Goal: Transaction & Acquisition: Purchase product/service

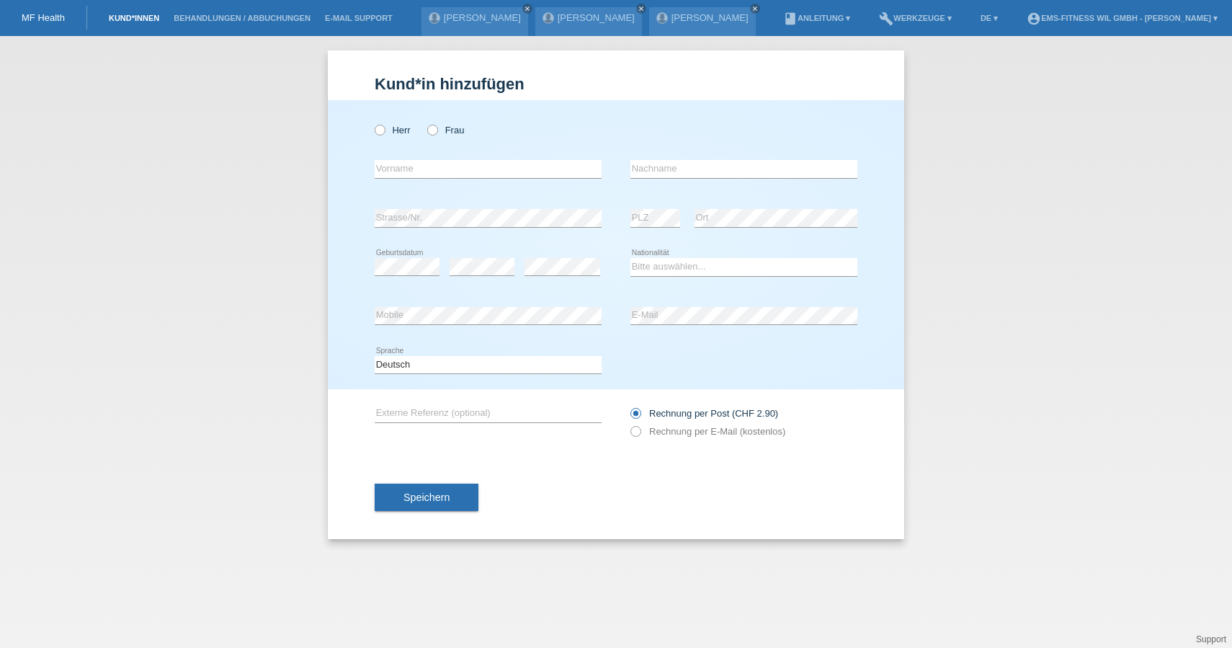
click at [143, 20] on link "Kund*innen" at bounding box center [134, 18] width 65 height 9
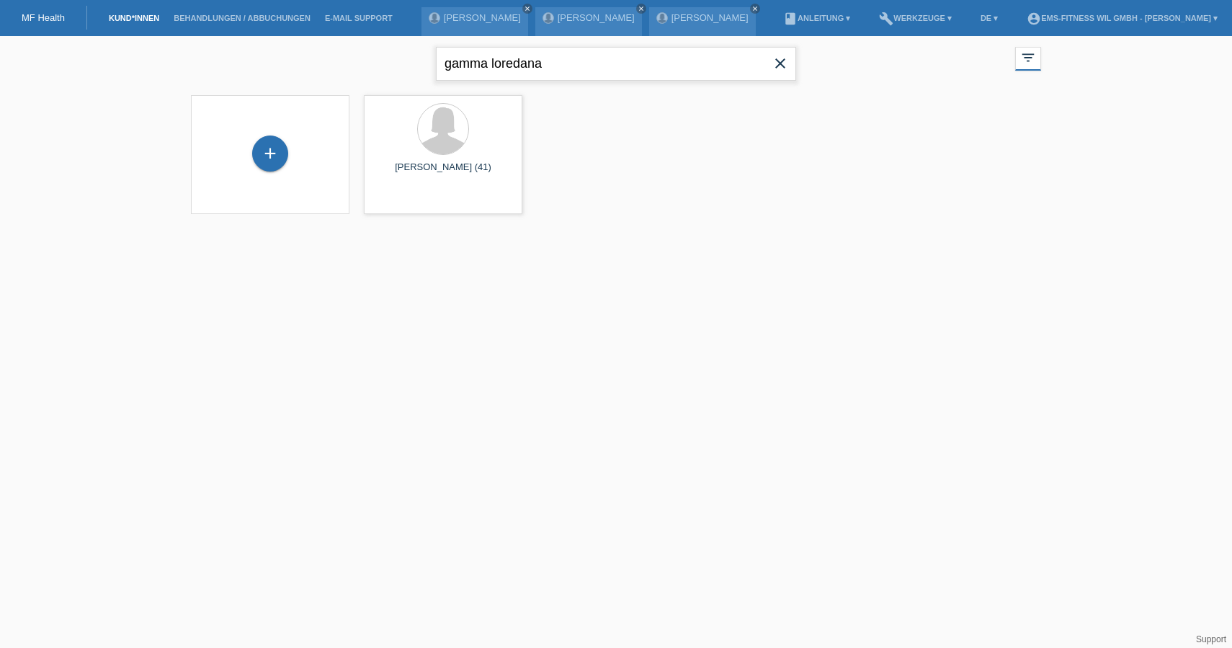
click at [565, 66] on input "gamma loredana" at bounding box center [616, 64] width 360 height 34
type input "g"
type input "barbara"
click at [558, 202] on span "Anzeigen" at bounding box center [577, 201] width 39 height 11
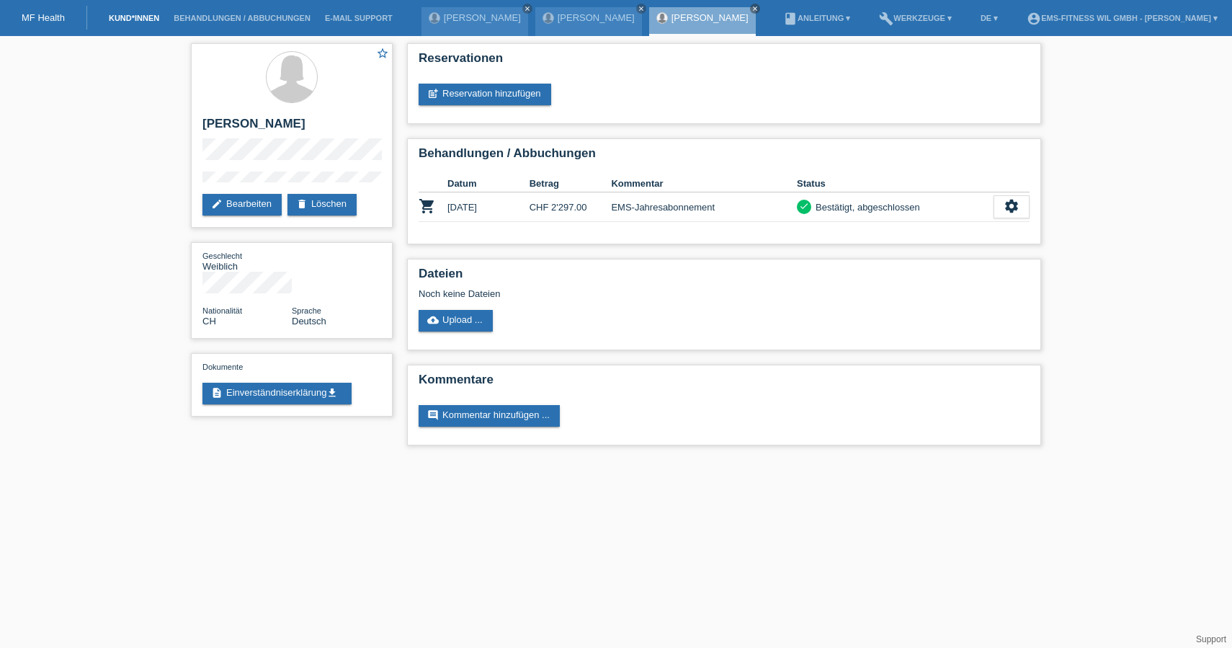
click at [148, 19] on link "Kund*innen" at bounding box center [134, 18] width 65 height 9
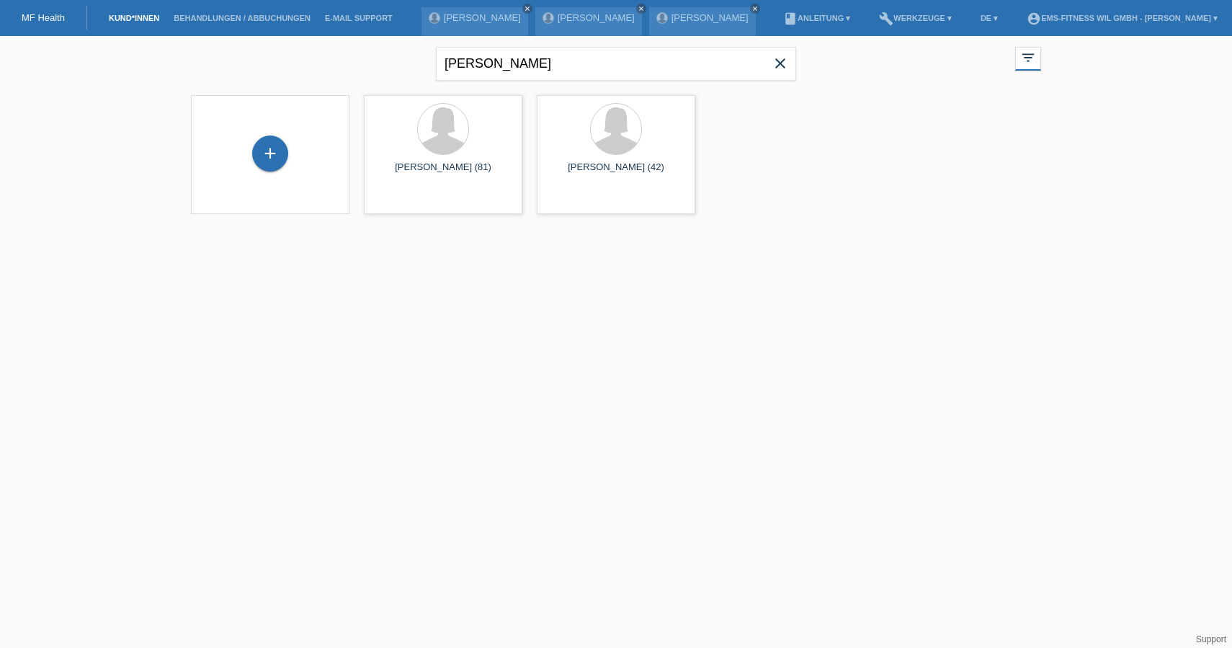
click at [775, 70] on icon "close" at bounding box center [779, 63] width 17 height 17
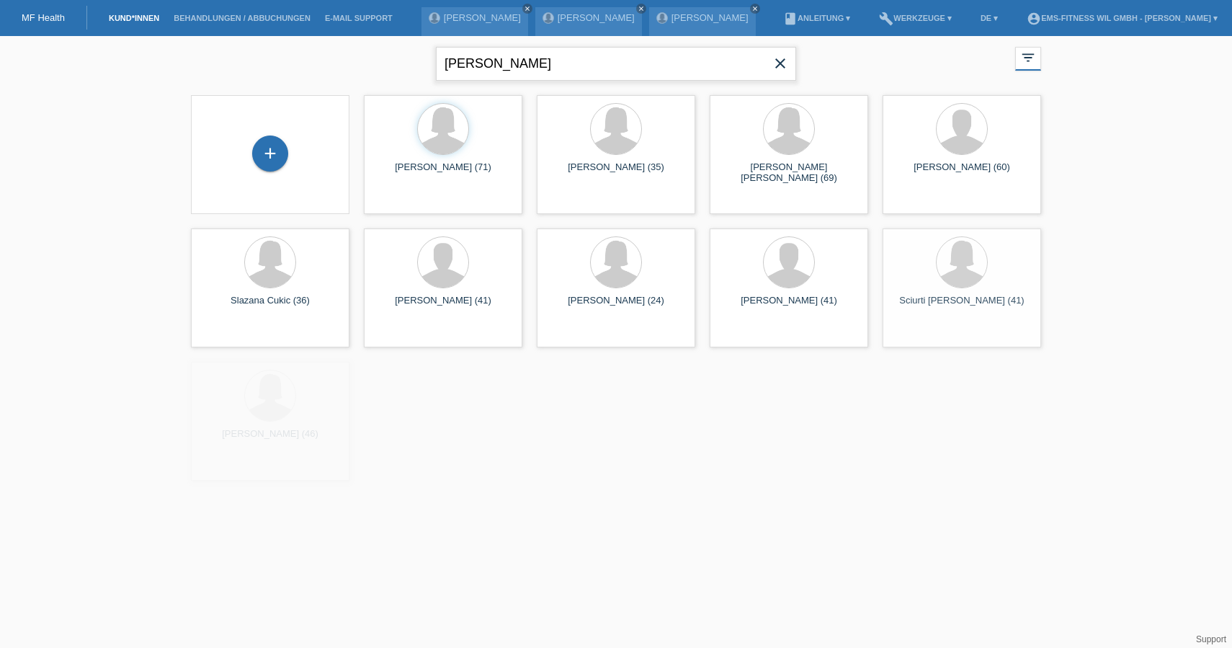
type input "luca"
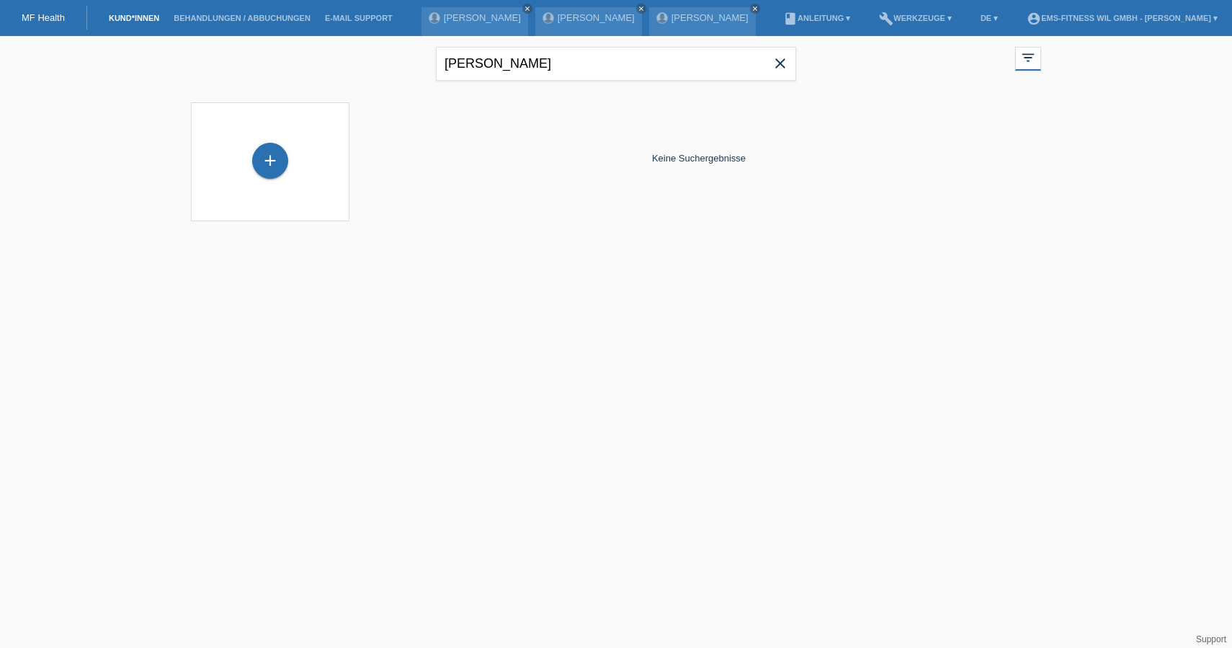
click at [777, 62] on icon "close" at bounding box center [779, 63] width 17 height 17
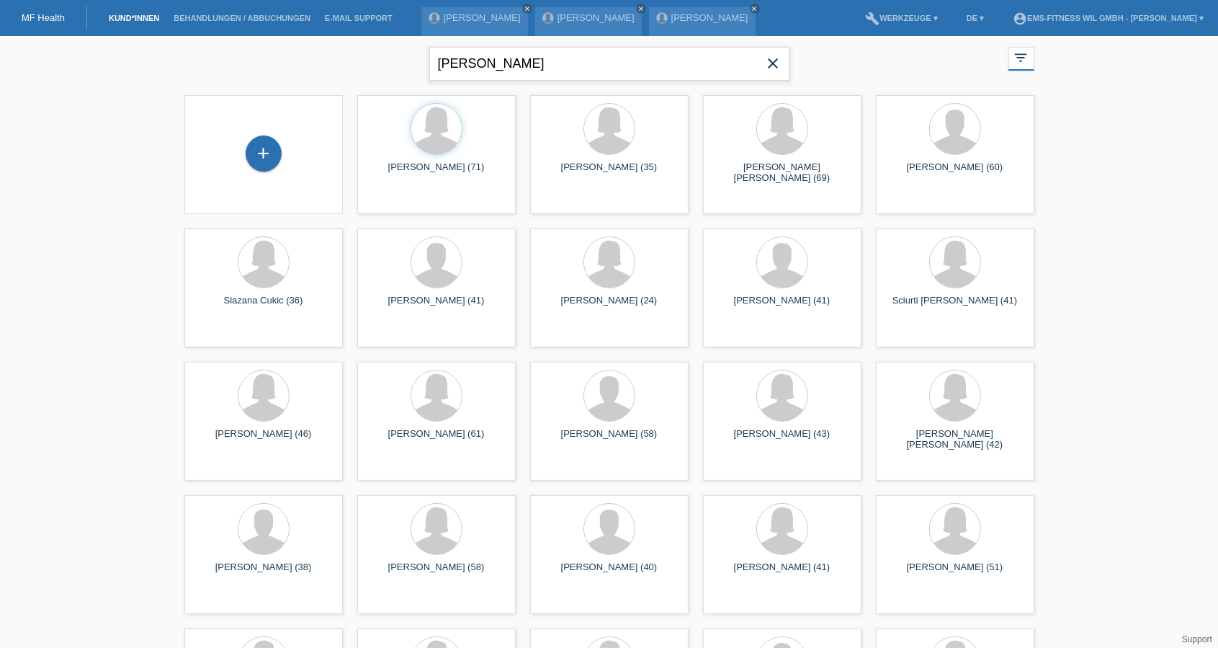
type input "maier"
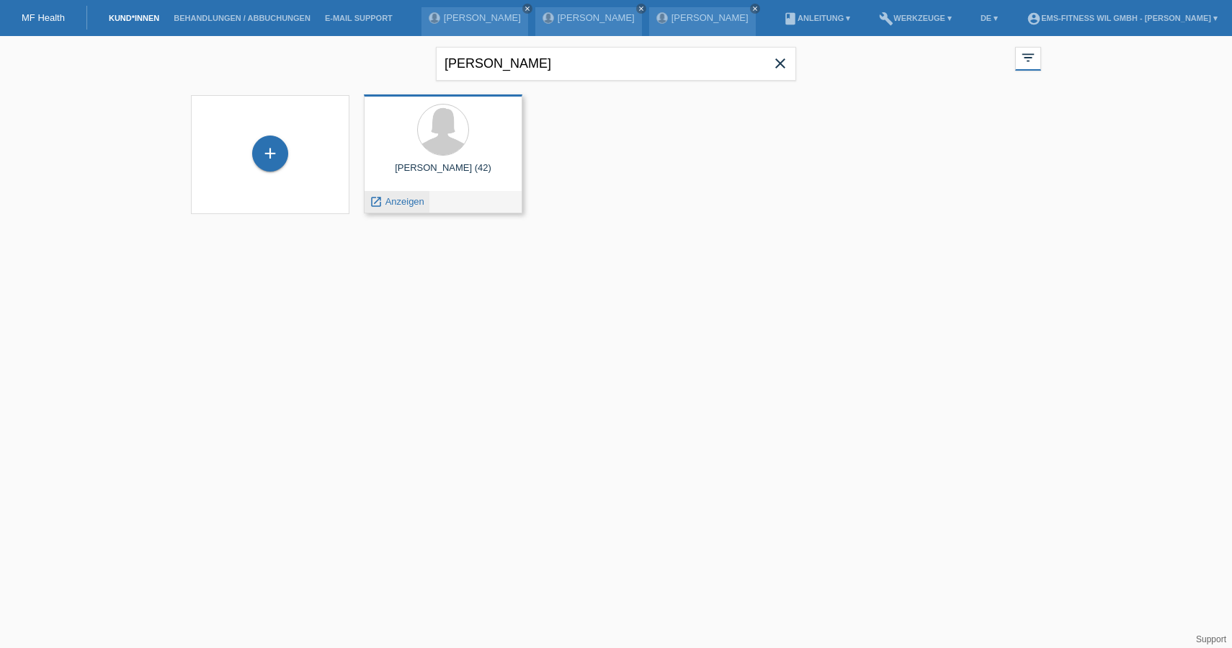
click at [407, 197] on span "Anzeigen" at bounding box center [404, 201] width 39 height 11
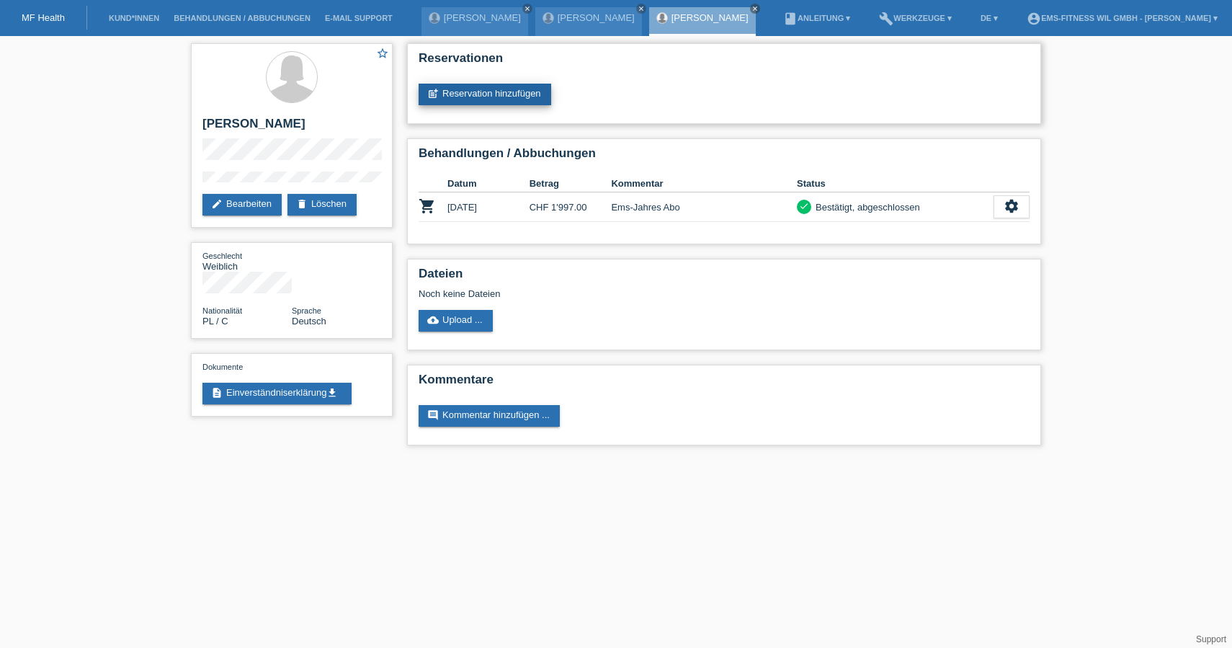
click at [470, 93] on link "post_add Reservation hinzufügen" at bounding box center [484, 95] width 133 height 22
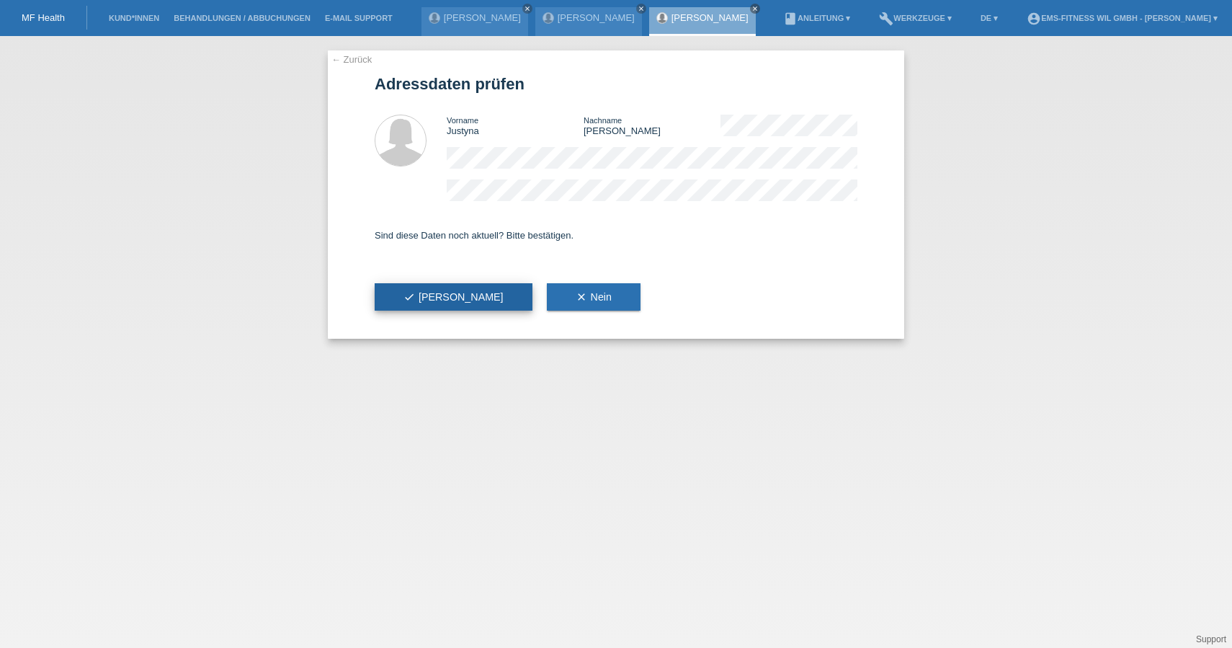
click at [426, 290] on button "check Ja" at bounding box center [454, 296] width 158 height 27
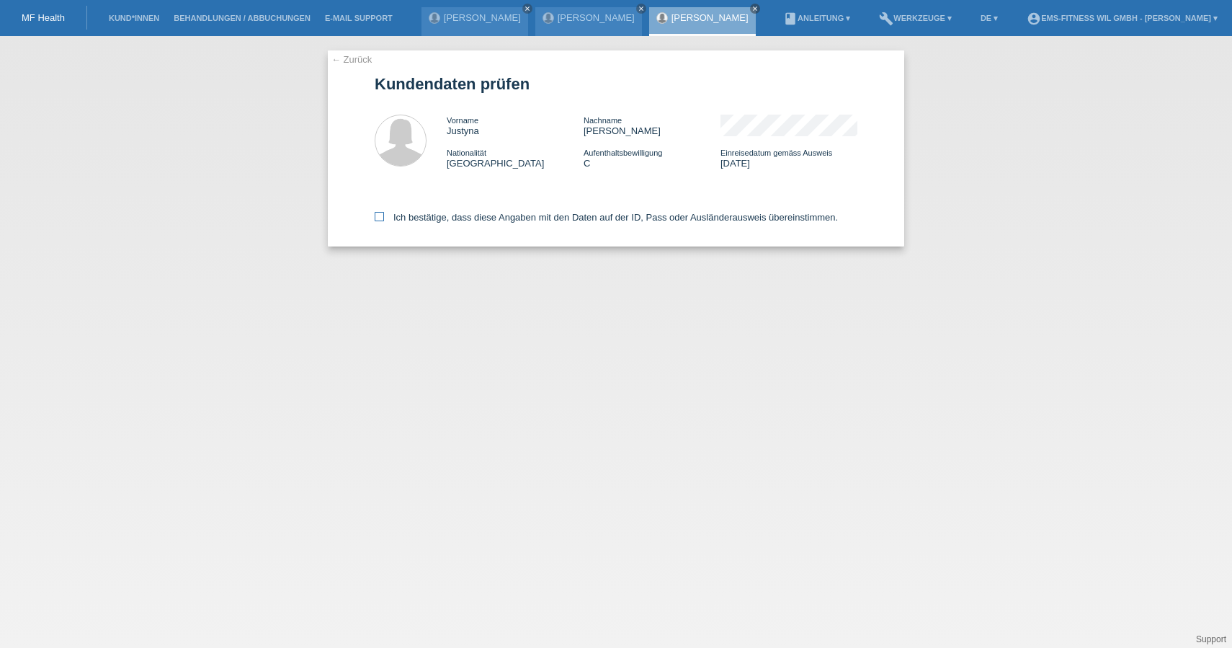
click at [379, 212] on icon at bounding box center [379, 216] width 9 height 9
click at [379, 212] on input "Ich bestätige, dass diese Angaben mit den Daten auf der ID, Pass oder Ausländer…" at bounding box center [379, 216] width 9 height 9
checkbox input "true"
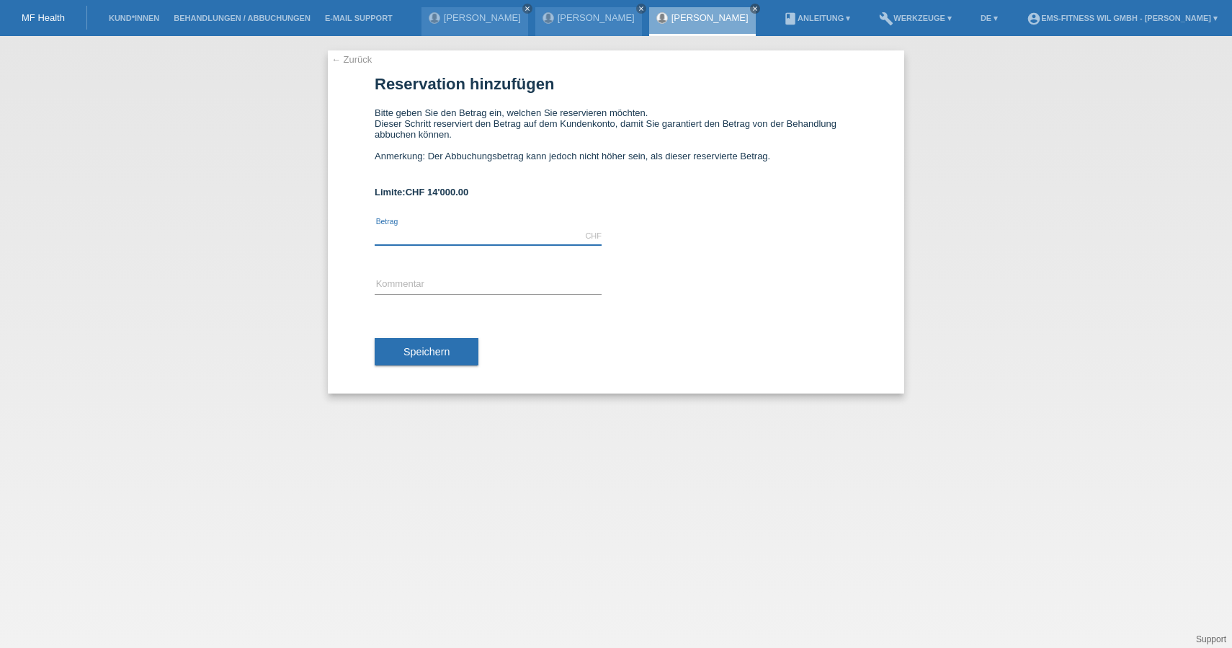
click at [407, 241] on input "text" at bounding box center [488, 236] width 227 height 18
type input "1997.00"
click at [390, 283] on input "text" at bounding box center [488, 285] width 227 height 18
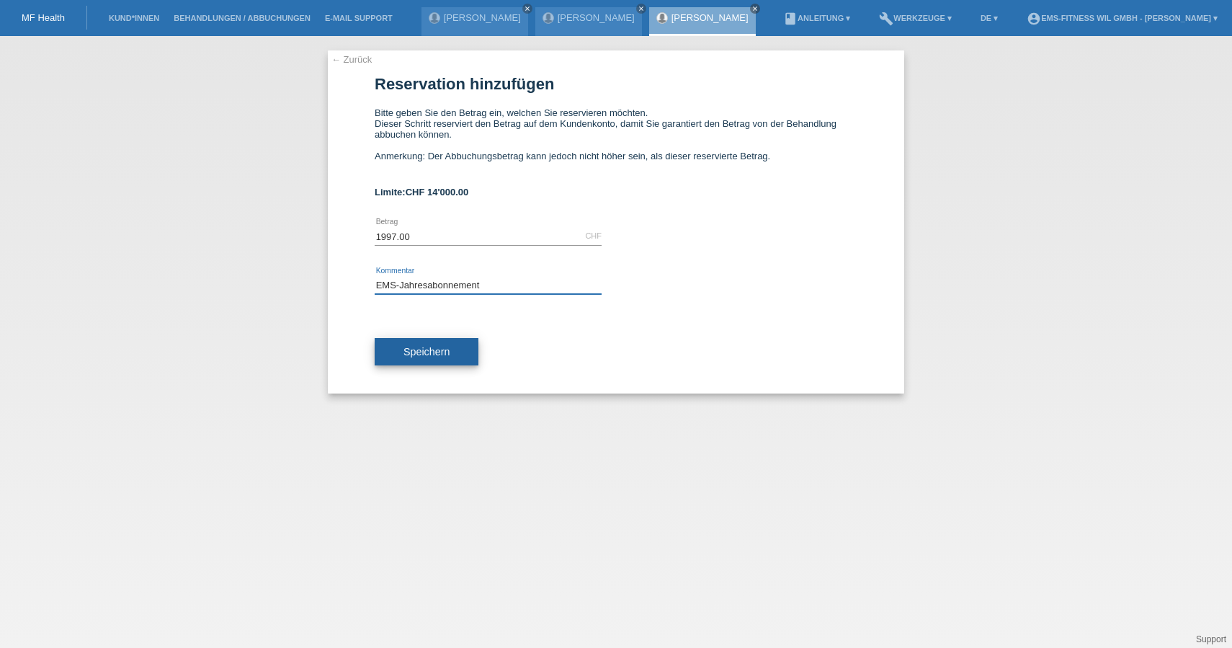
type input "EMS-Jahresabonnement"
click at [429, 354] on span "Speichern" at bounding box center [426, 352] width 46 height 12
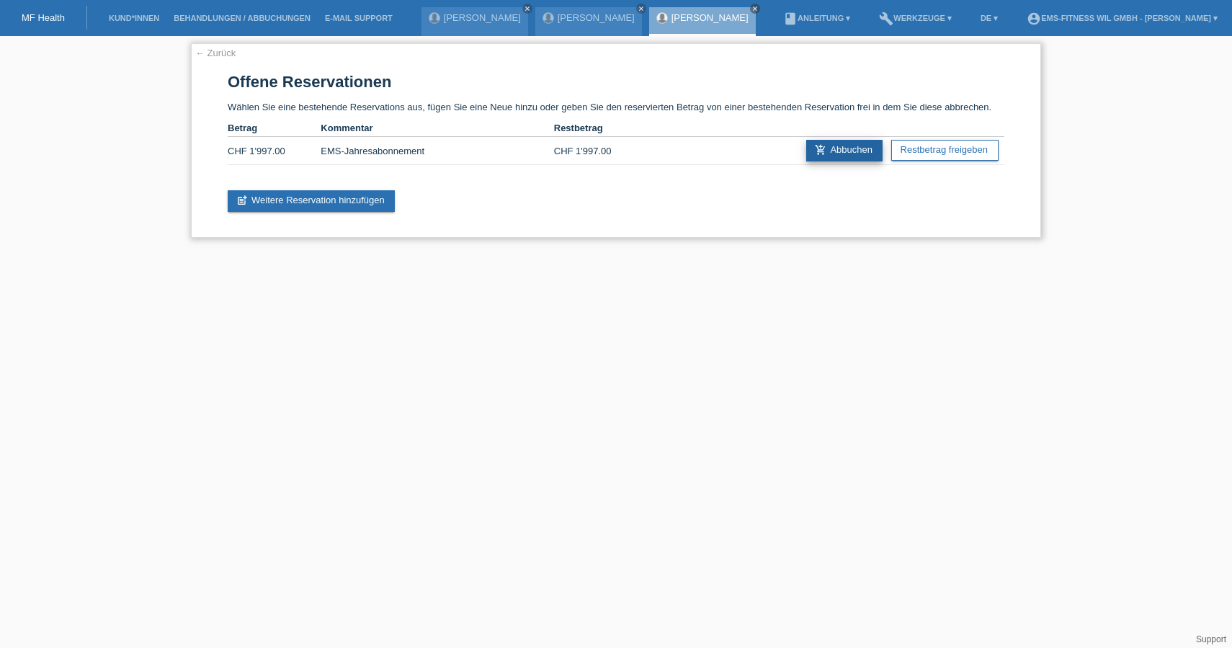
click at [833, 150] on link "add_shopping_cart Abbuchen" at bounding box center [844, 151] width 76 height 22
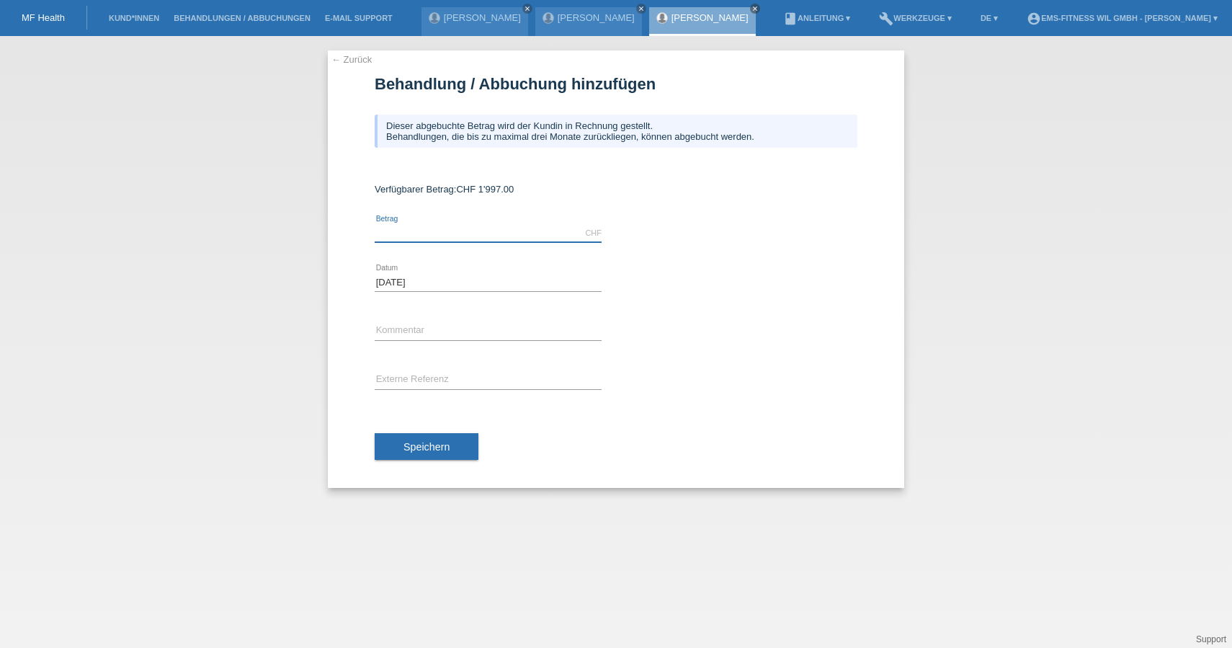
click at [403, 240] on input "text" at bounding box center [488, 233] width 227 height 18
type input "1997.00"
click at [393, 330] on input "text" at bounding box center [488, 331] width 227 height 18
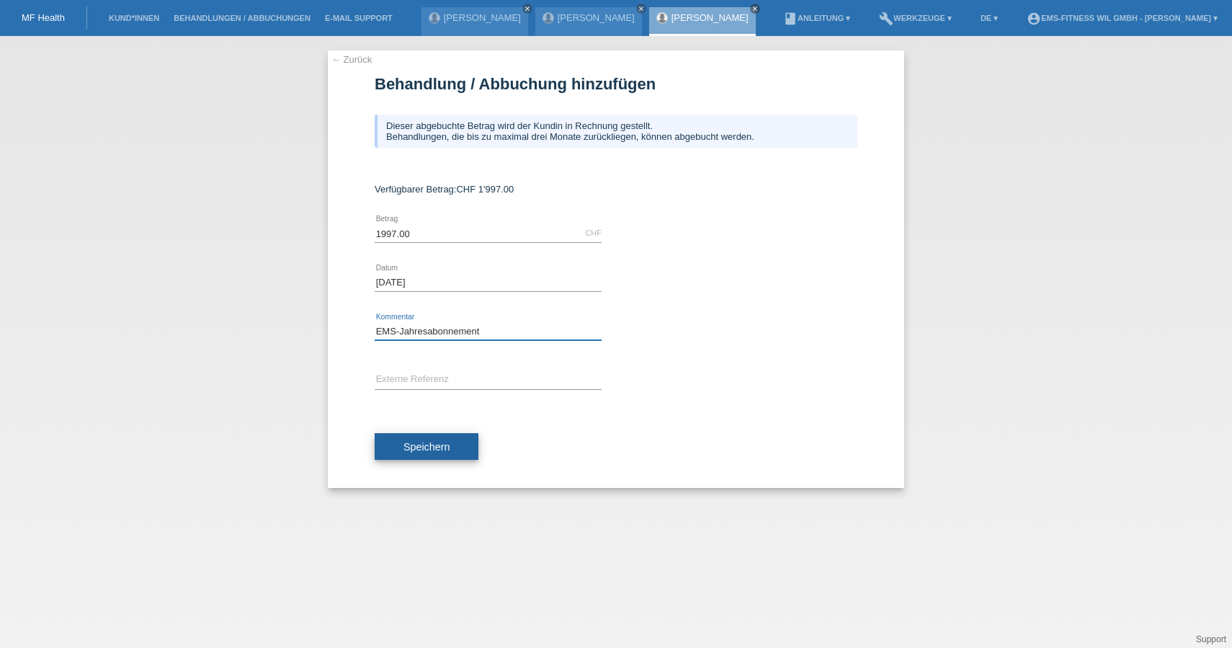
type input "EMS-Jahresabonnement"
click at [430, 441] on span "Speichern" at bounding box center [426, 447] width 46 height 12
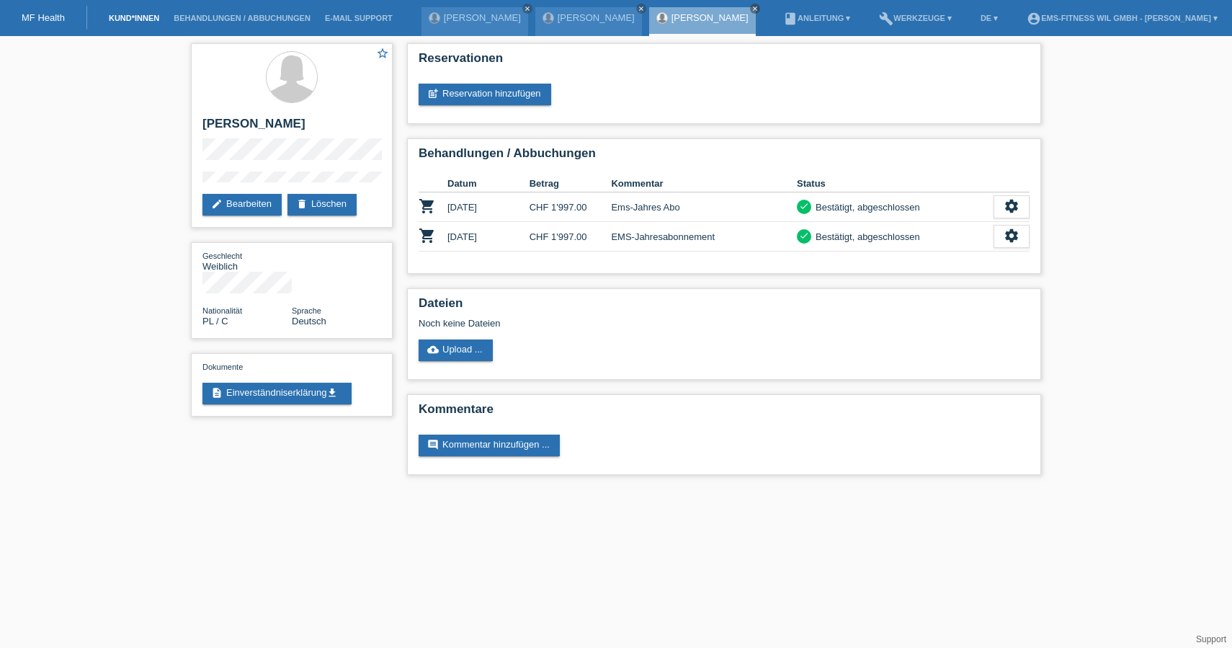
click at [127, 22] on link "Kund*innen" at bounding box center [134, 18] width 65 height 9
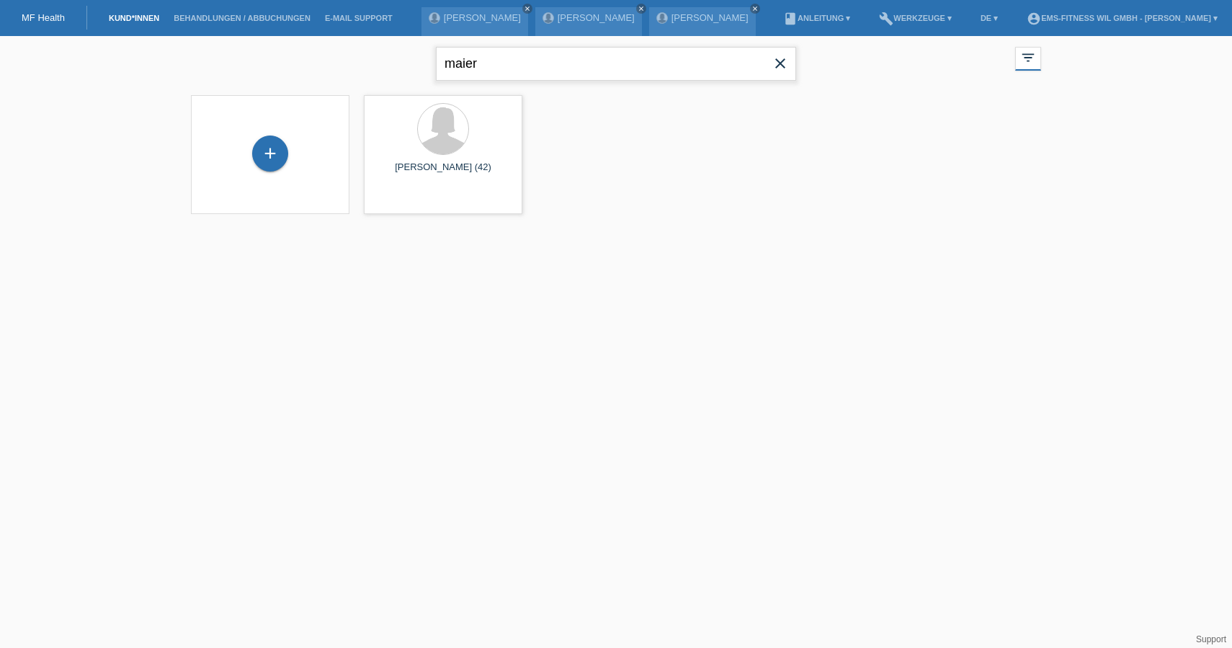
drag, startPoint x: 503, startPoint y: 73, endPoint x: 375, endPoint y: 39, distance: 131.9
click at [375, 39] on div "maier close filter_list view_module Alle Kund*innen anzeigen star Markierte Kun…" at bounding box center [616, 62] width 864 height 52
type input "luca"
click at [277, 165] on div "+" at bounding box center [270, 160] width 35 height 24
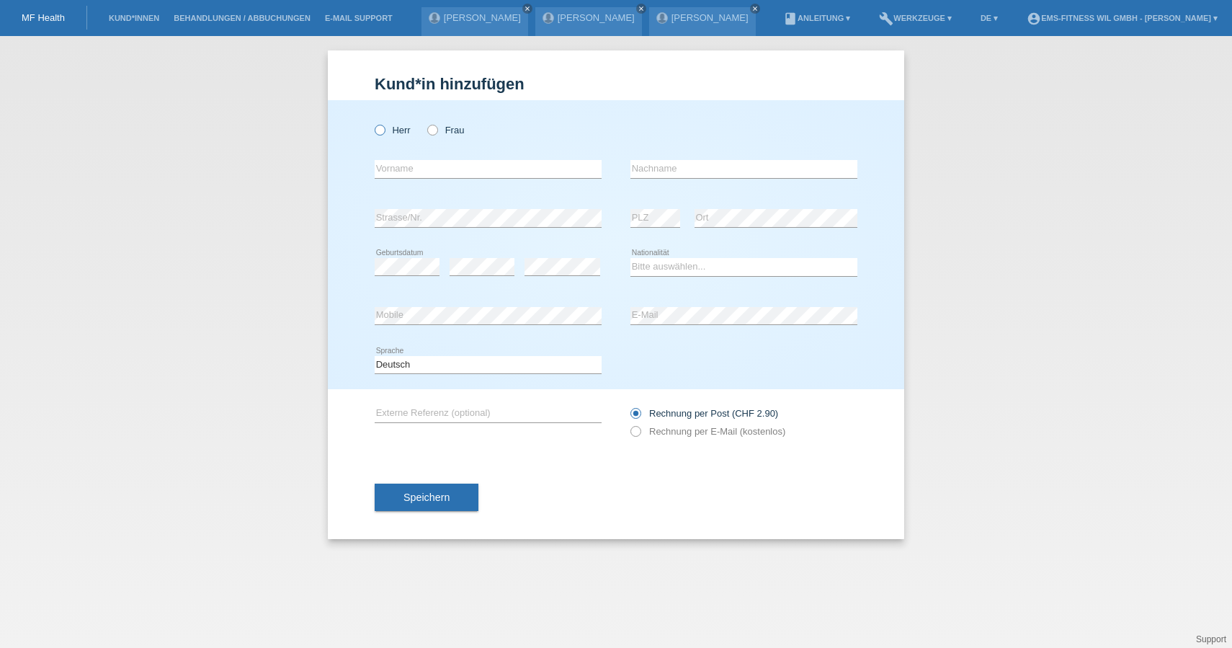
click at [372, 122] on icon at bounding box center [372, 122] width 0 height 0
click at [377, 125] on input "Herr" at bounding box center [379, 129] width 9 height 9
radio input "true"
click at [396, 169] on input "text" at bounding box center [488, 169] width 227 height 18
type input "[PERSON_NAME]"
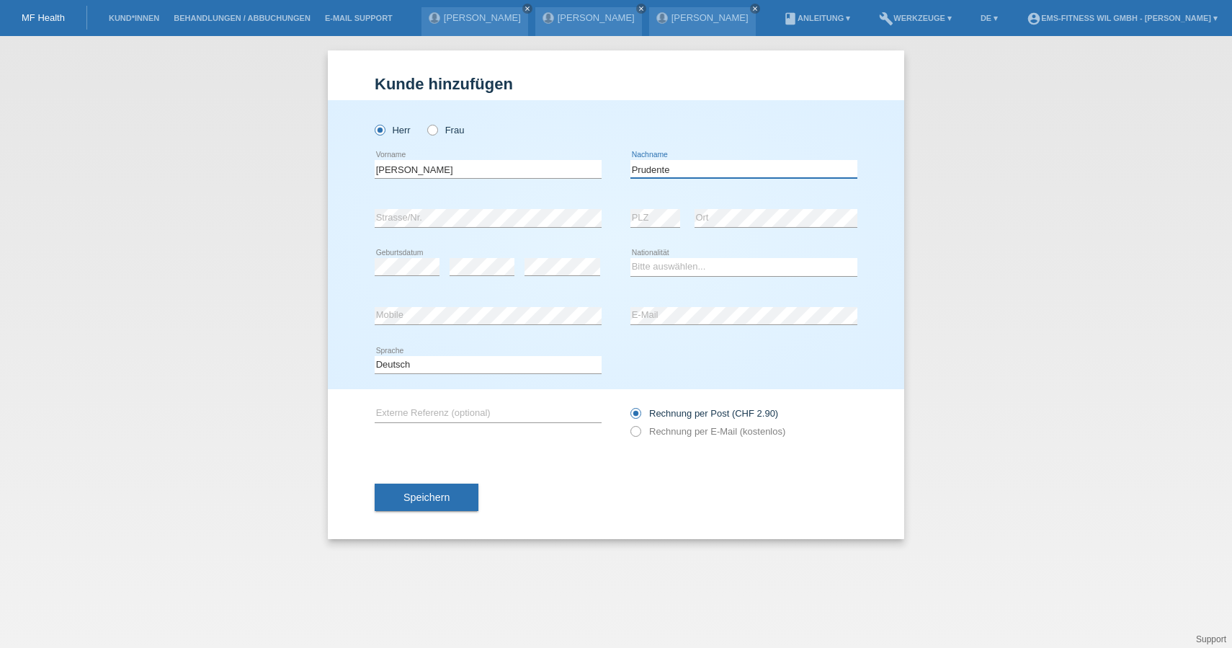
type input "Prudente"
click at [645, 259] on select "Bitte auswählen... Schweiz Deutschland Liechtenstein Österreich ------------ Af…" at bounding box center [743, 266] width 227 height 17
select select "CH"
click at [630, 258] on select "Bitte auswählen... Schweiz Deutschland Liechtenstein Österreich ------------ Af…" at bounding box center [743, 266] width 227 height 17
click at [394, 325] on div "error Mobile" at bounding box center [488, 316] width 227 height 49
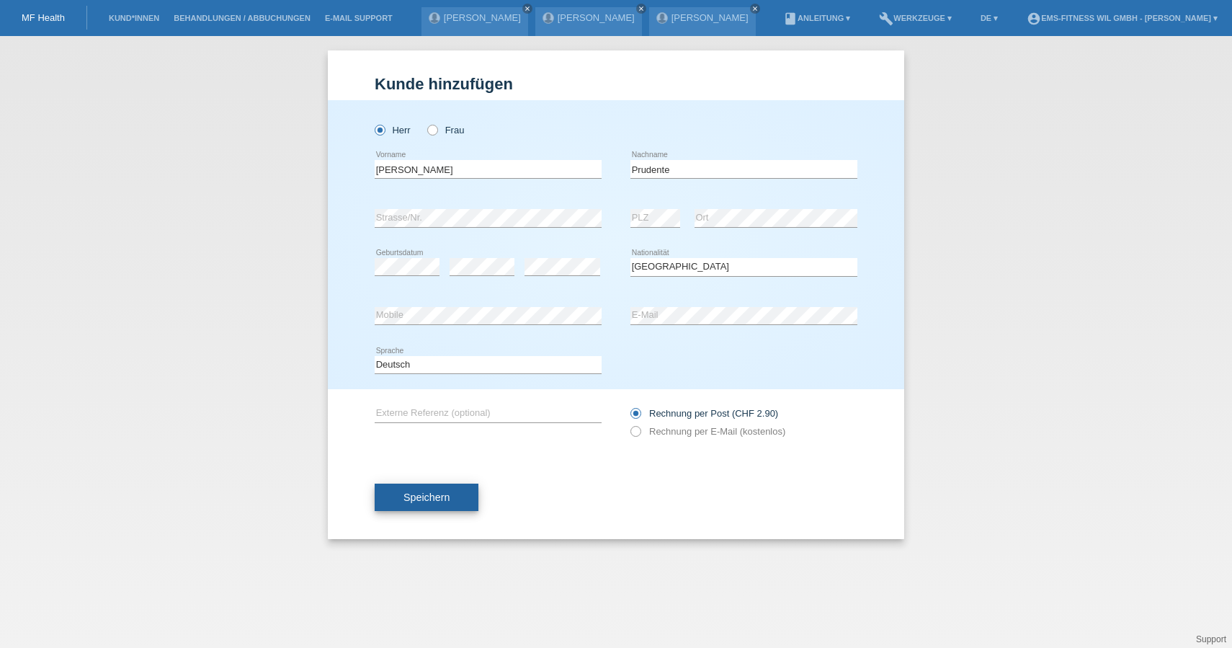
click at [438, 486] on button "Speichern" at bounding box center [427, 496] width 104 height 27
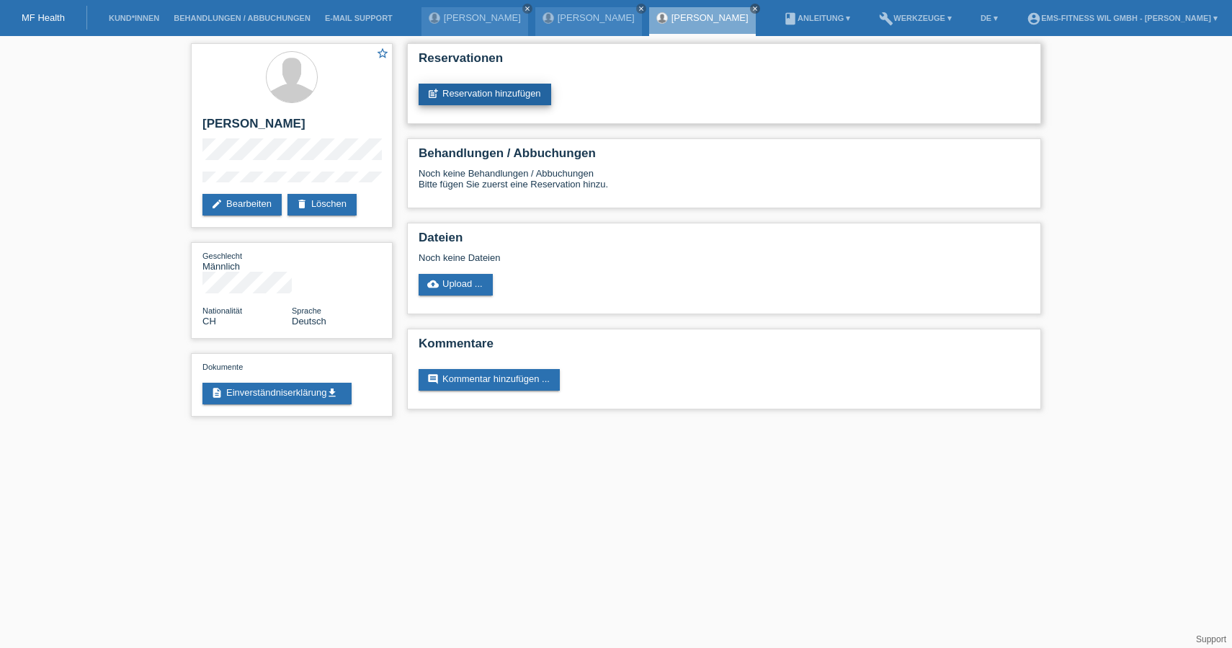
click at [464, 87] on link "post_add Reservation hinzufügen" at bounding box center [484, 95] width 133 height 22
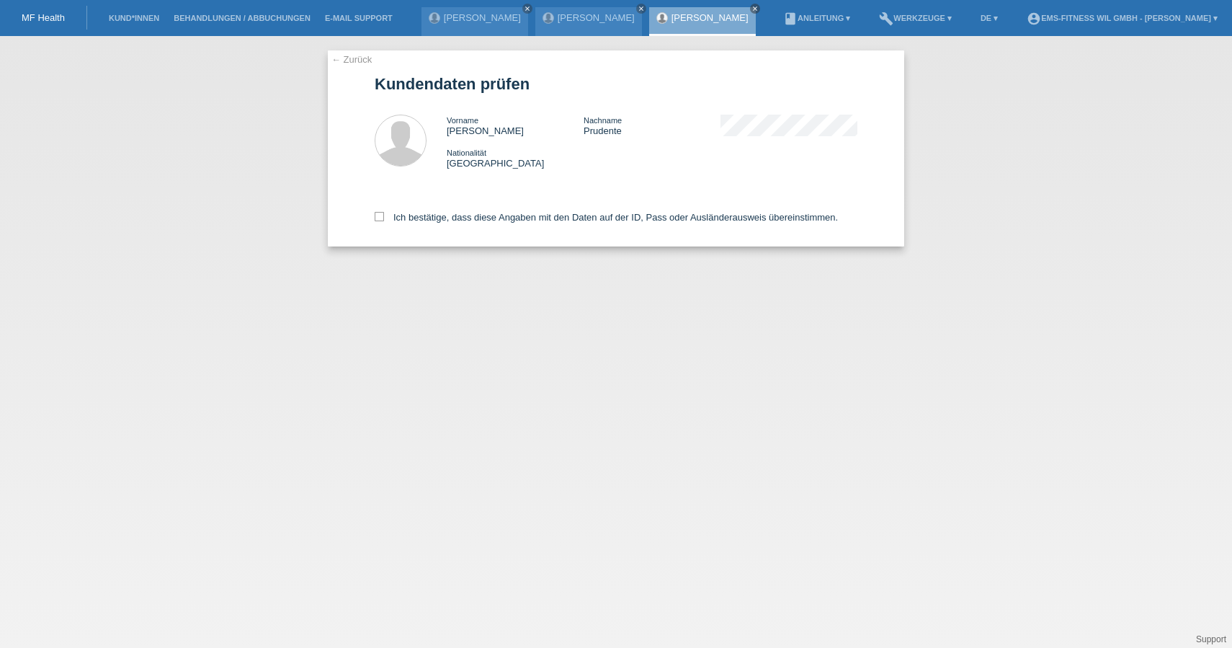
click at [372, 213] on div "← Zurück Kundendaten prüfen Vorname [PERSON_NAME] Nachname Prudente Nationalitä…" at bounding box center [616, 148] width 576 height 196
click at [377, 217] on icon at bounding box center [379, 216] width 9 height 9
click at [377, 217] on input "Ich bestätige, dass diese Angaben mit den Daten auf der ID, Pass oder Ausländer…" at bounding box center [379, 216] width 9 height 9
checkbox input "true"
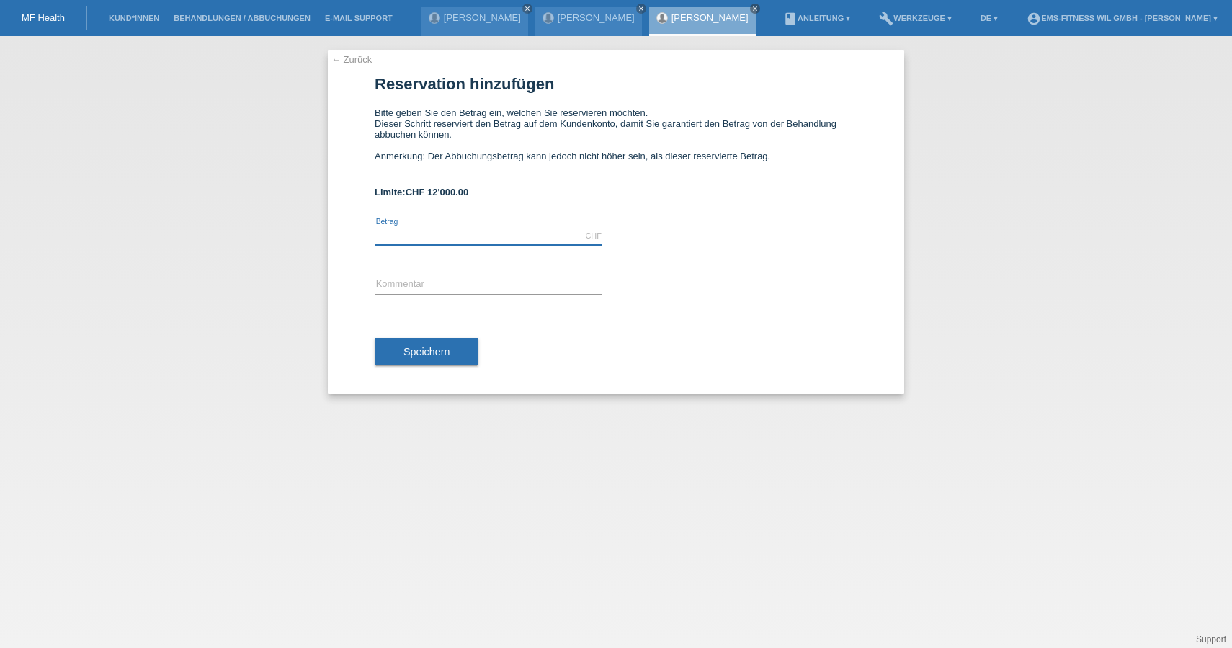
click at [375, 235] on input "text" at bounding box center [488, 236] width 227 height 18
type input "1997.00"
click at [382, 278] on input "text" at bounding box center [488, 285] width 227 height 18
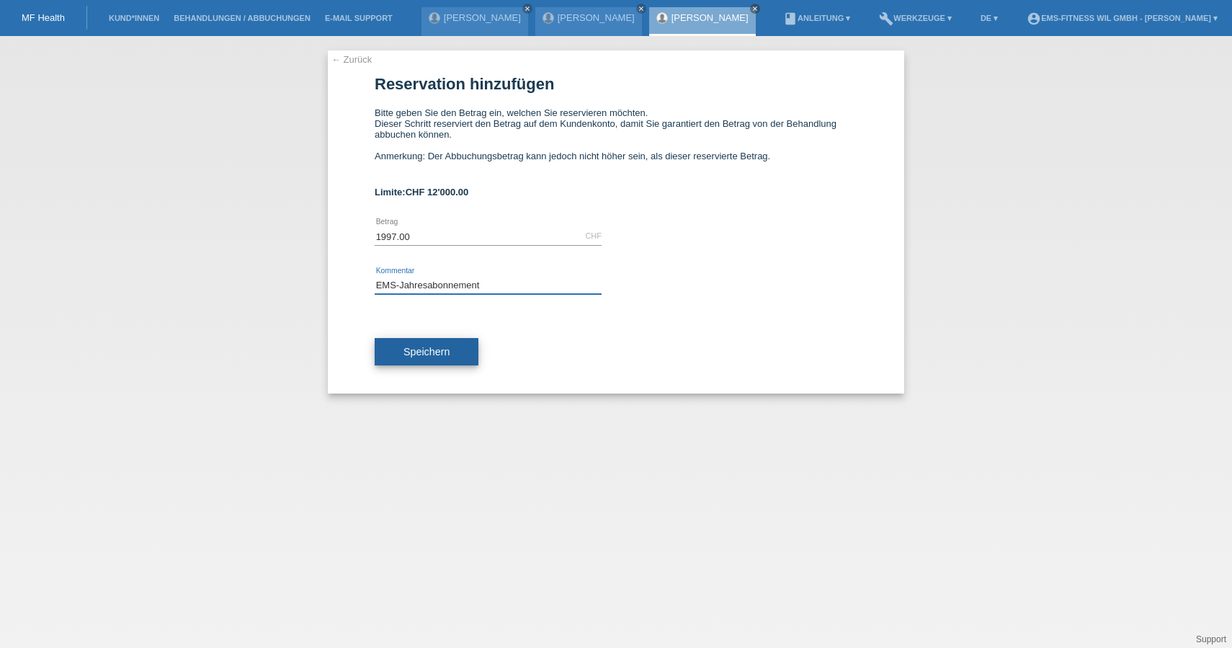
type input "EMS-Jahresabonnement"
click at [412, 343] on button "Speichern" at bounding box center [427, 351] width 104 height 27
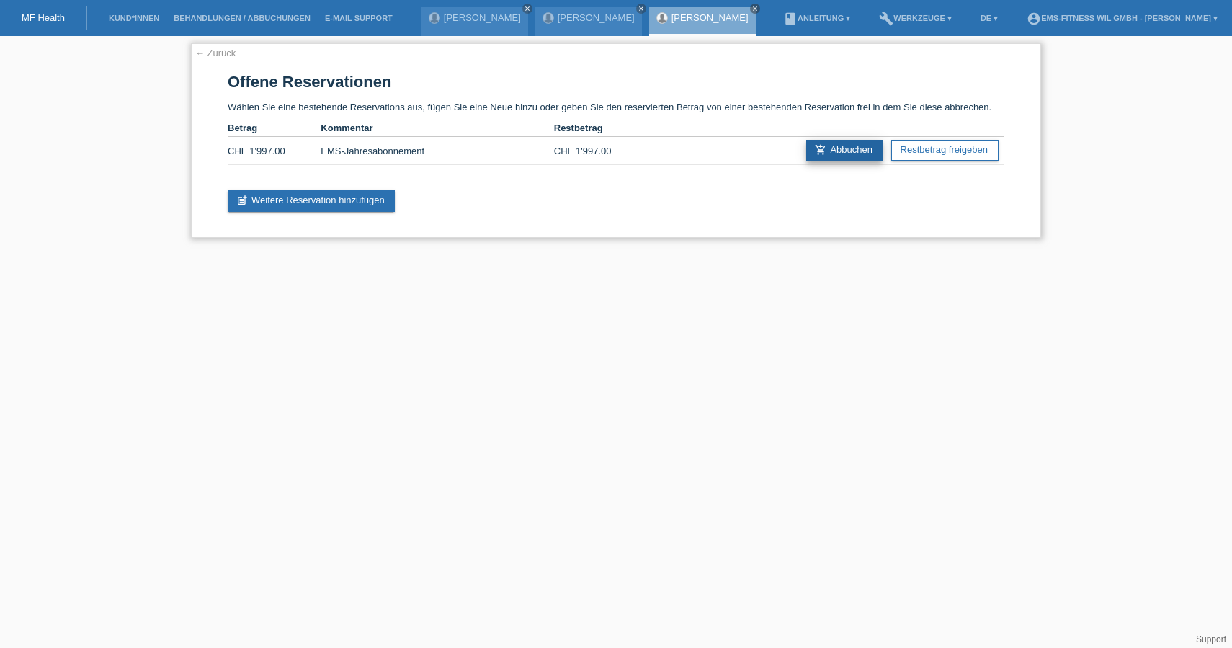
click at [833, 151] on link "add_shopping_cart Abbuchen" at bounding box center [844, 151] width 76 height 22
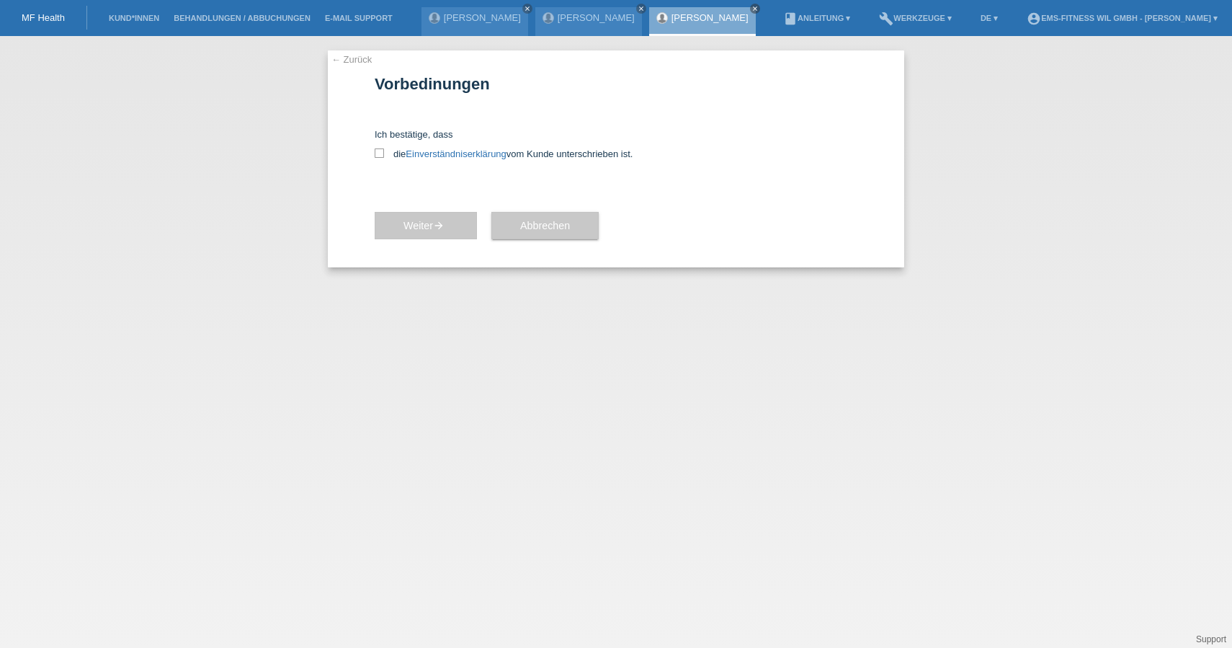
click at [373, 151] on div "← Zurück Vorbedinungen Ich bestätige, dass die Einverständniserklärung vom Kund…" at bounding box center [616, 158] width 576 height 217
click at [375, 152] on icon at bounding box center [379, 152] width 9 height 9
click at [375, 152] on input "die Einverständniserklärung vom Kunde unterschrieben ist." at bounding box center [379, 152] width 9 height 9
checkbox input "true"
click at [403, 220] on span "Weiter arrow_forward" at bounding box center [425, 226] width 45 height 12
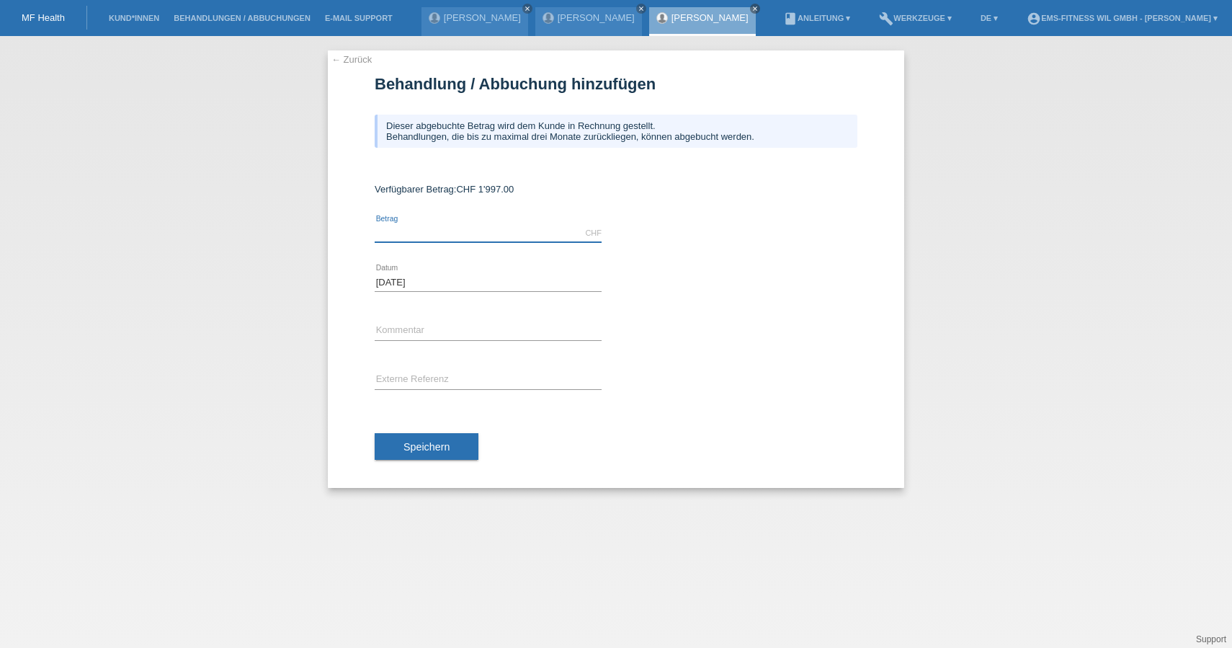
click at [380, 231] on input "text" at bounding box center [488, 233] width 227 height 18
type input "1997.00"
click at [395, 327] on input "text" at bounding box center [488, 331] width 227 height 18
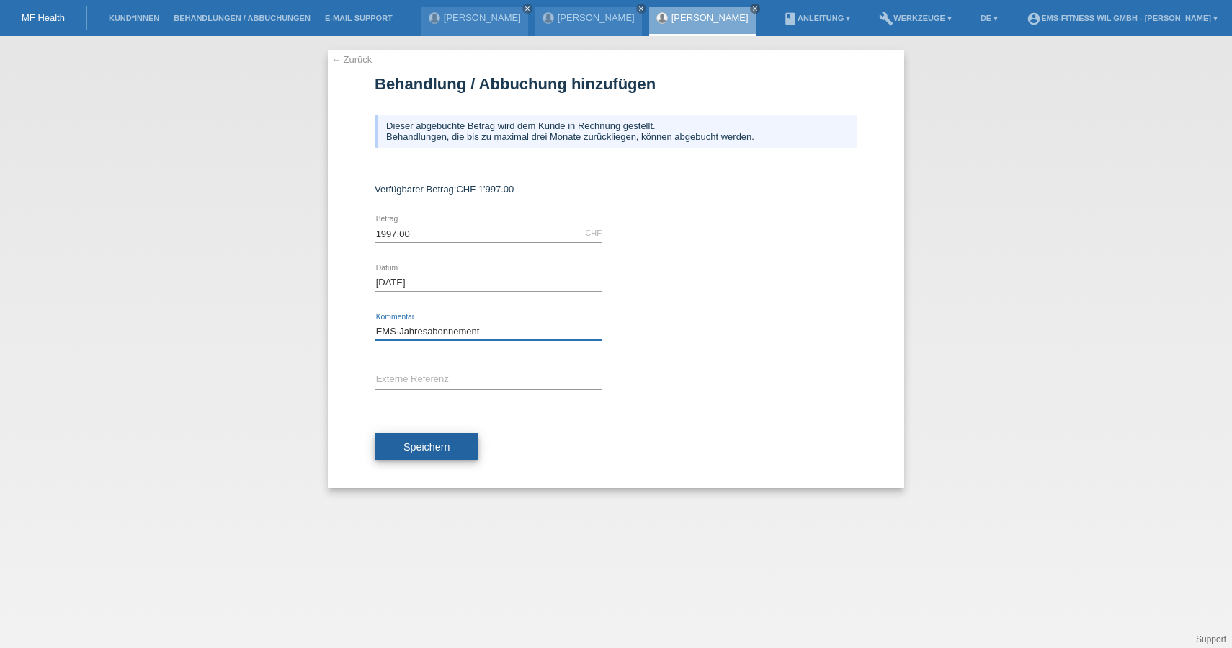
type input "EMS-Jahresabonnement"
click at [418, 447] on span "Speichern" at bounding box center [426, 447] width 46 height 12
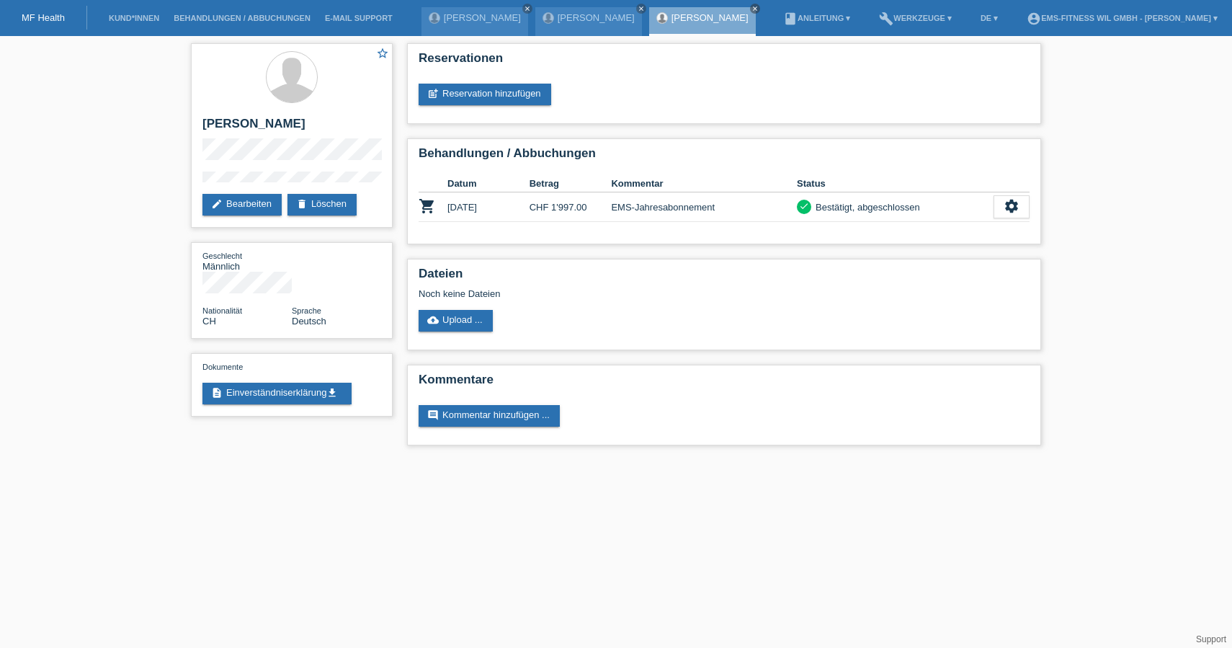
click at [138, 3] on li "Kund*innen" at bounding box center [134, 18] width 65 height 37
click at [132, 17] on link "Kund*innen" at bounding box center [134, 18] width 65 height 9
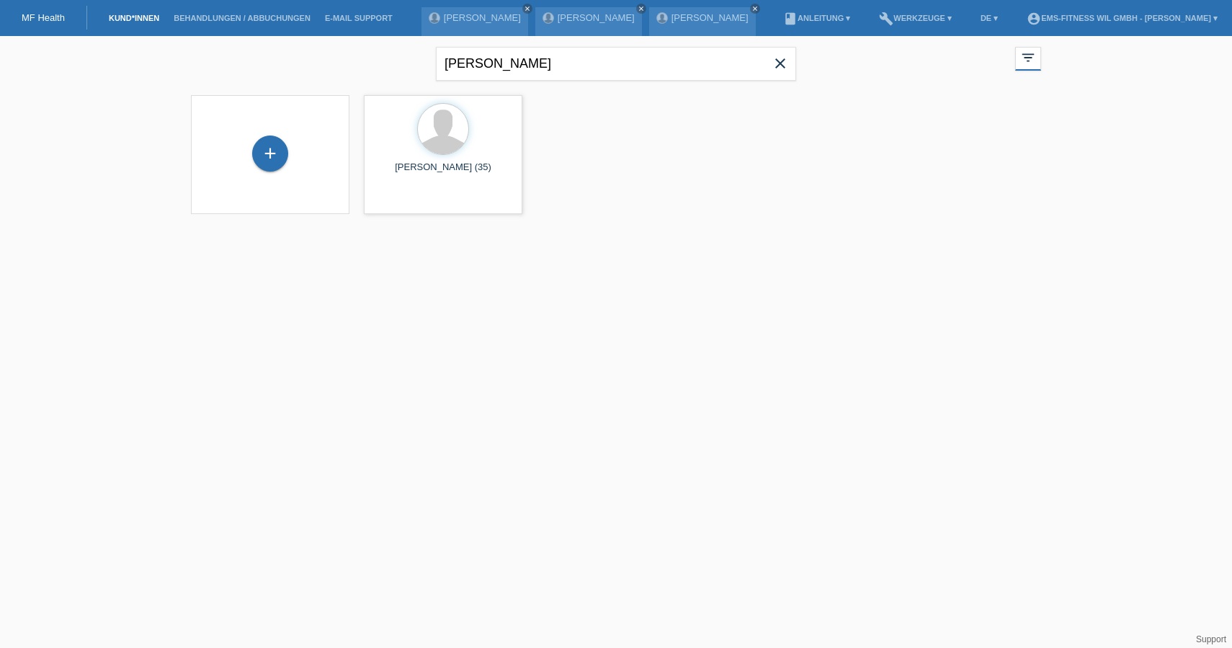
click at [317, 147] on div "+" at bounding box center [269, 154] width 135 height 38
click at [290, 163] on div "+" at bounding box center [269, 154] width 135 height 38
click at [272, 156] on div "+" at bounding box center [270, 153] width 36 height 36
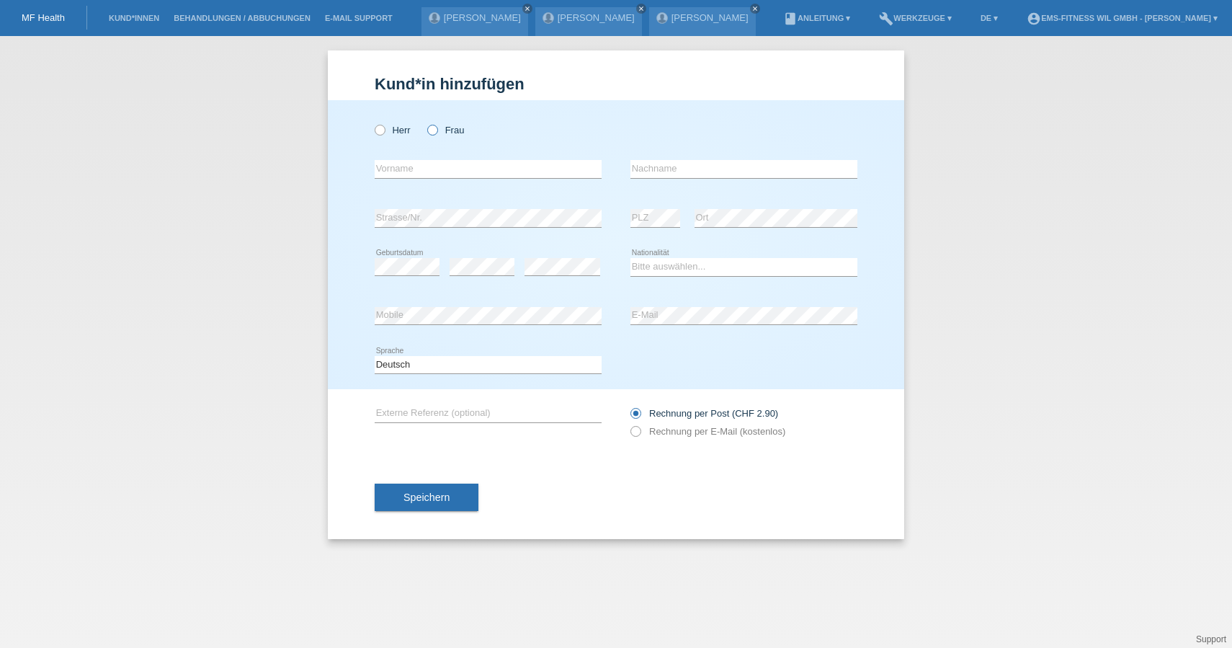
click at [425, 122] on icon at bounding box center [425, 122] width 0 height 0
click at [427, 128] on input "Frau" at bounding box center [431, 129] width 9 height 9
radio input "true"
click at [421, 171] on input "text" at bounding box center [488, 169] width 227 height 18
type input "Loredana"
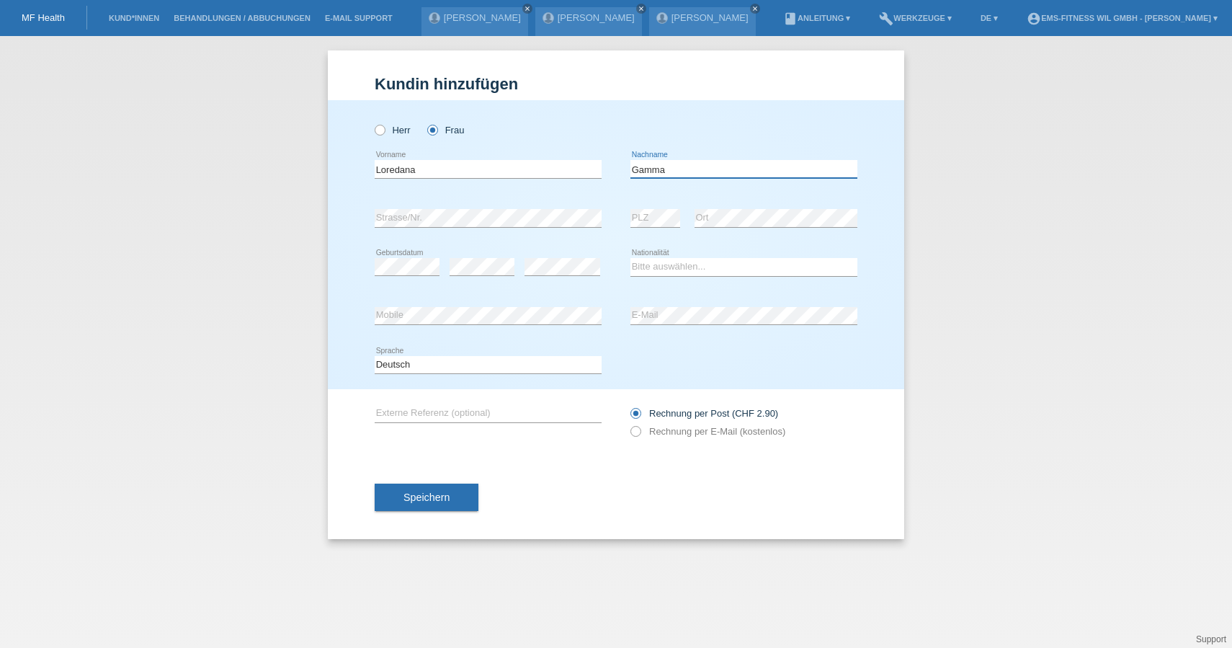
type input "Gamma"
click at [640, 267] on select "Bitte auswählen... [GEOGRAPHIC_DATA] [GEOGRAPHIC_DATA] [GEOGRAPHIC_DATA] [GEOGR…" at bounding box center [743, 266] width 227 height 17
select select "CH"
click at [630, 258] on select "Bitte auswählen... [GEOGRAPHIC_DATA] [GEOGRAPHIC_DATA] [GEOGRAPHIC_DATA] [GEOGR…" at bounding box center [743, 266] width 227 height 17
click at [238, 339] on div "Kund*in hinzufügen [PERSON_NAME] hinzufügen [PERSON_NAME] hinzufügen [PERSON_NA…" at bounding box center [616, 341] width 1232 height 611
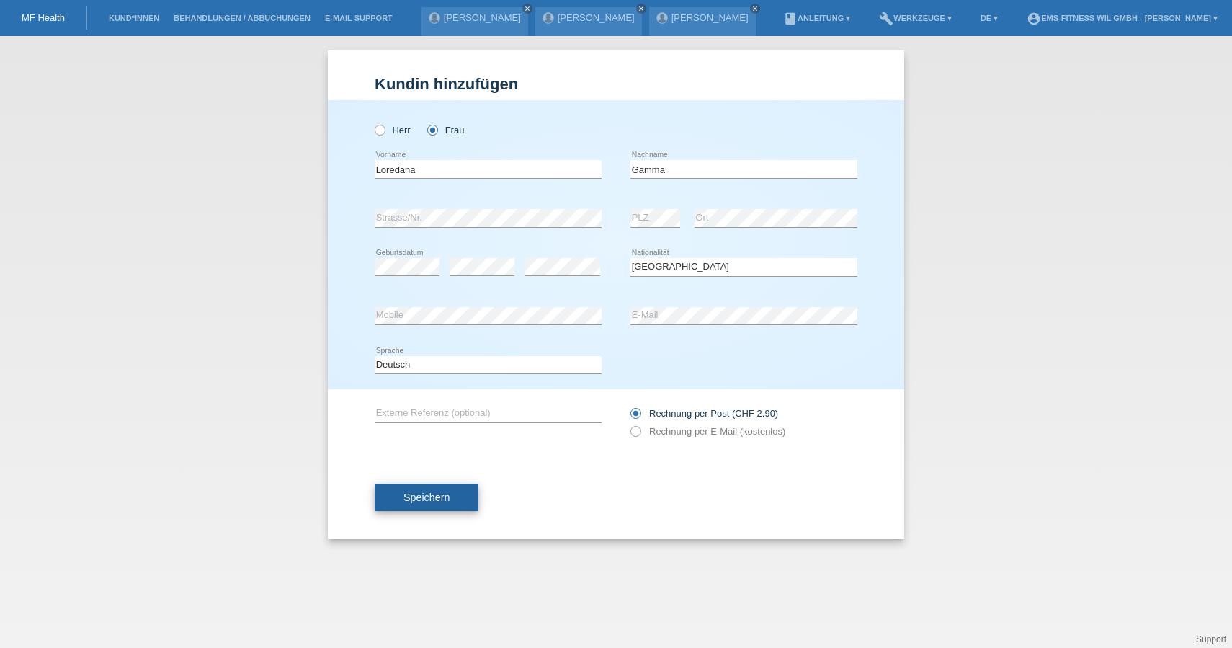
click at [420, 501] on span "Speichern" at bounding box center [426, 497] width 46 height 12
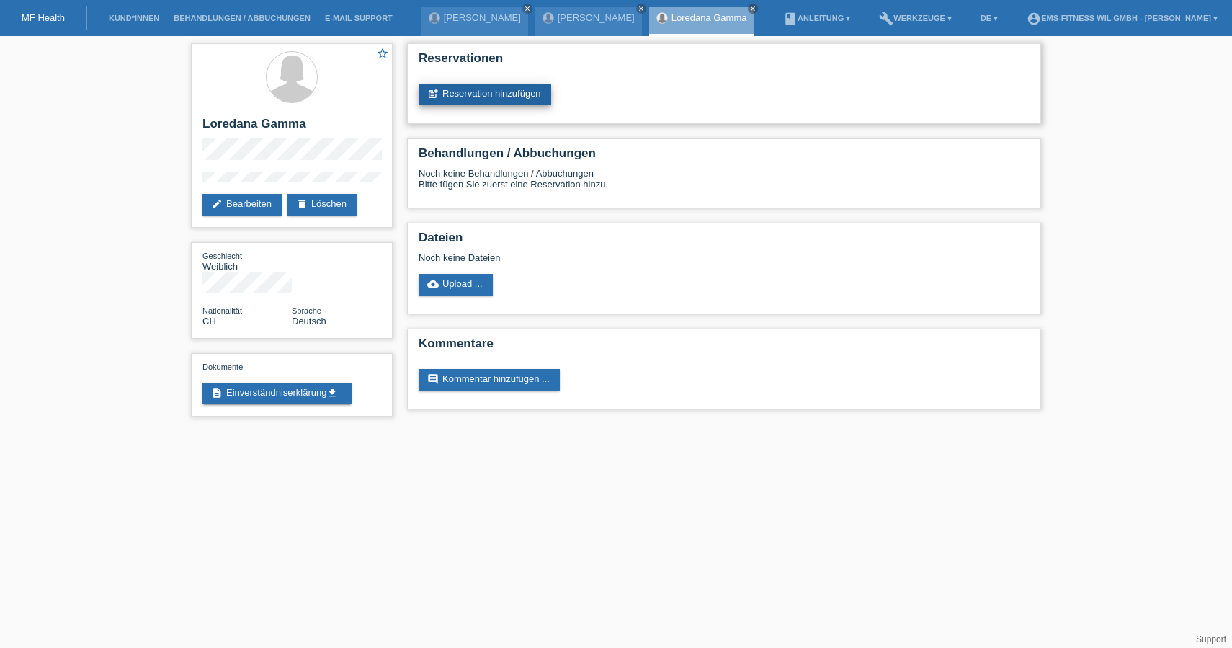
click at [460, 86] on link "post_add Reservation hinzufügen" at bounding box center [484, 95] width 133 height 22
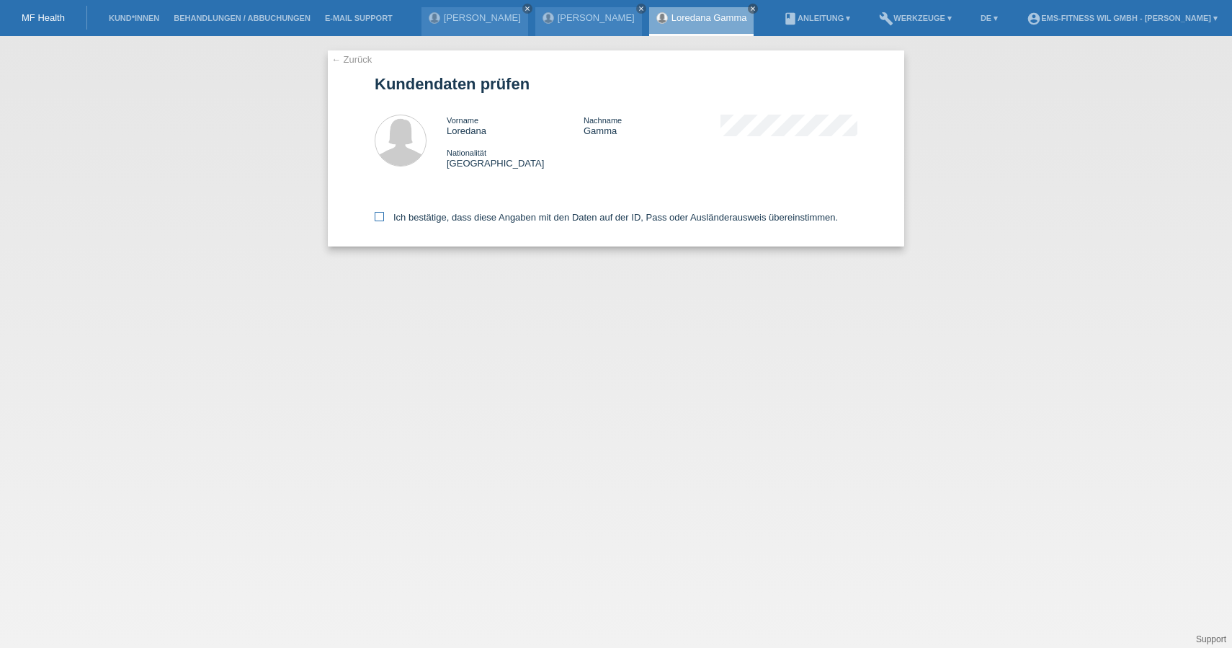
click at [375, 213] on icon at bounding box center [379, 216] width 9 height 9
click at [375, 213] on input "Ich bestätige, dass diese Angaben mit den Daten auf der ID, Pass oder Ausländer…" at bounding box center [379, 216] width 9 height 9
checkbox input "true"
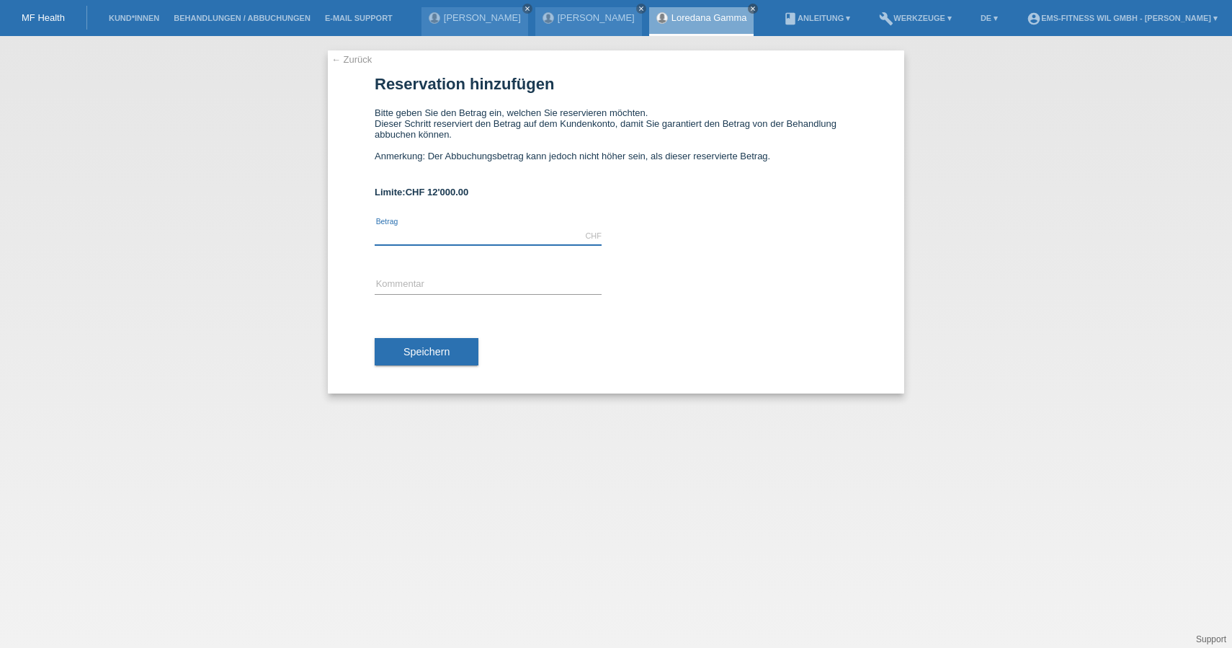
click at [384, 238] on input "text" at bounding box center [488, 236] width 227 height 18
type input "1997.00"
click at [395, 279] on input "text" at bounding box center [488, 285] width 227 height 18
type input "M"
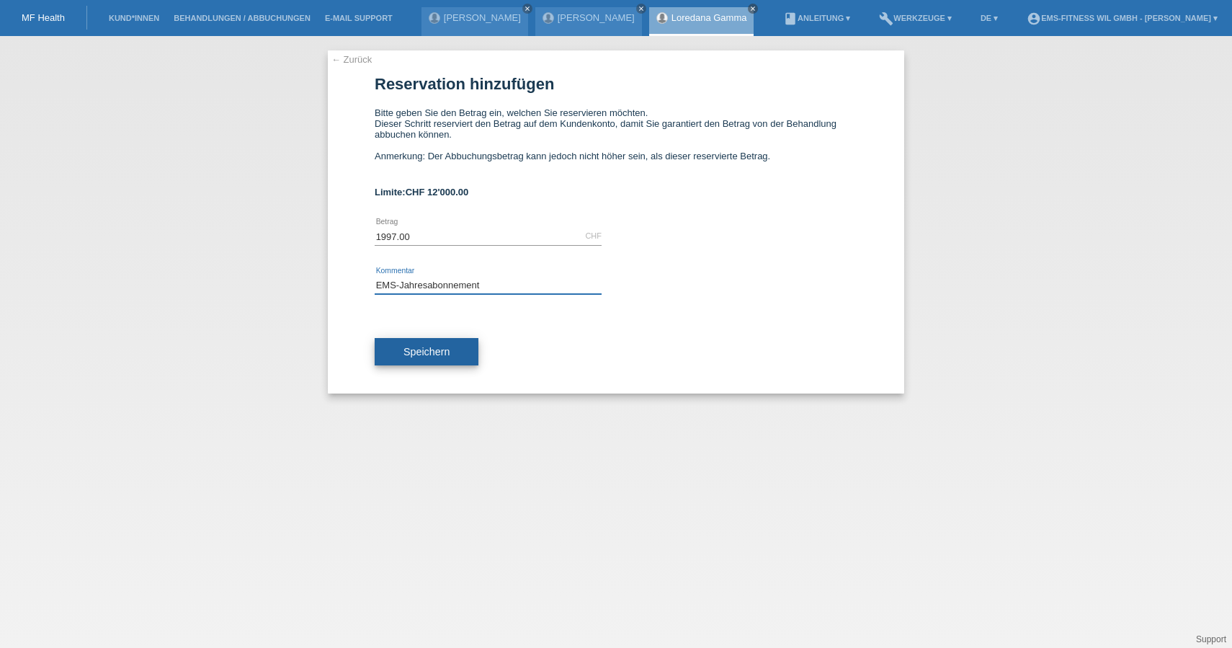
type input "EMS-Jahresabonnement"
click at [416, 353] on span "Speichern" at bounding box center [426, 352] width 46 height 12
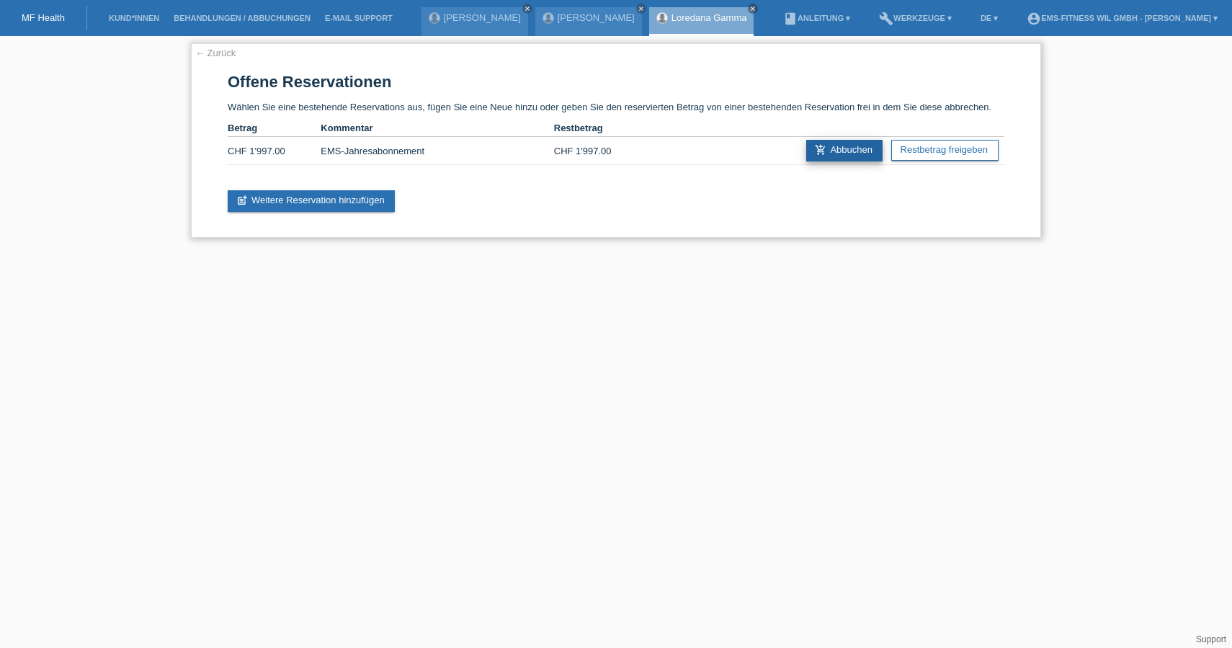
click at [845, 148] on link "add_shopping_cart Abbuchen" at bounding box center [844, 151] width 76 height 22
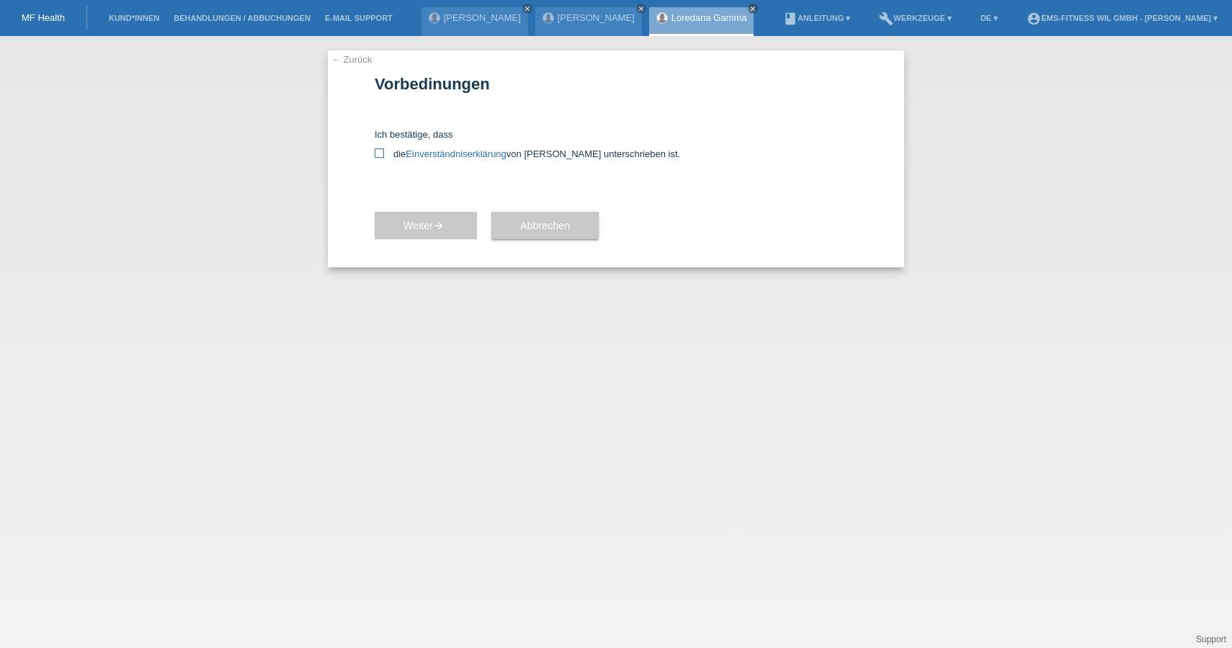
click at [377, 153] on icon at bounding box center [379, 152] width 9 height 9
click at [377, 153] on input "die Einverständniserklärung von der Kundin unterschrieben ist." at bounding box center [379, 152] width 9 height 9
checkbox input "true"
click at [407, 231] on button "Weiter arrow_forward" at bounding box center [426, 225] width 102 height 27
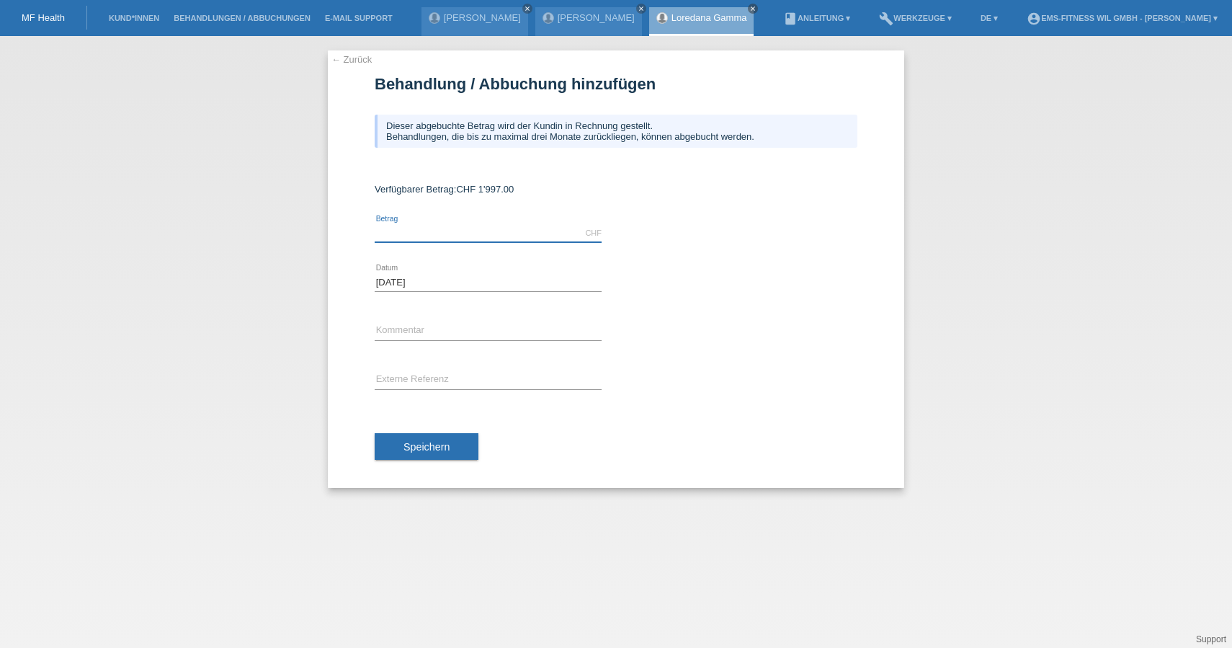
click at [382, 238] on input "text" at bounding box center [488, 233] width 227 height 18
type input "1997.00"
click at [388, 326] on input "text" at bounding box center [488, 331] width 227 height 18
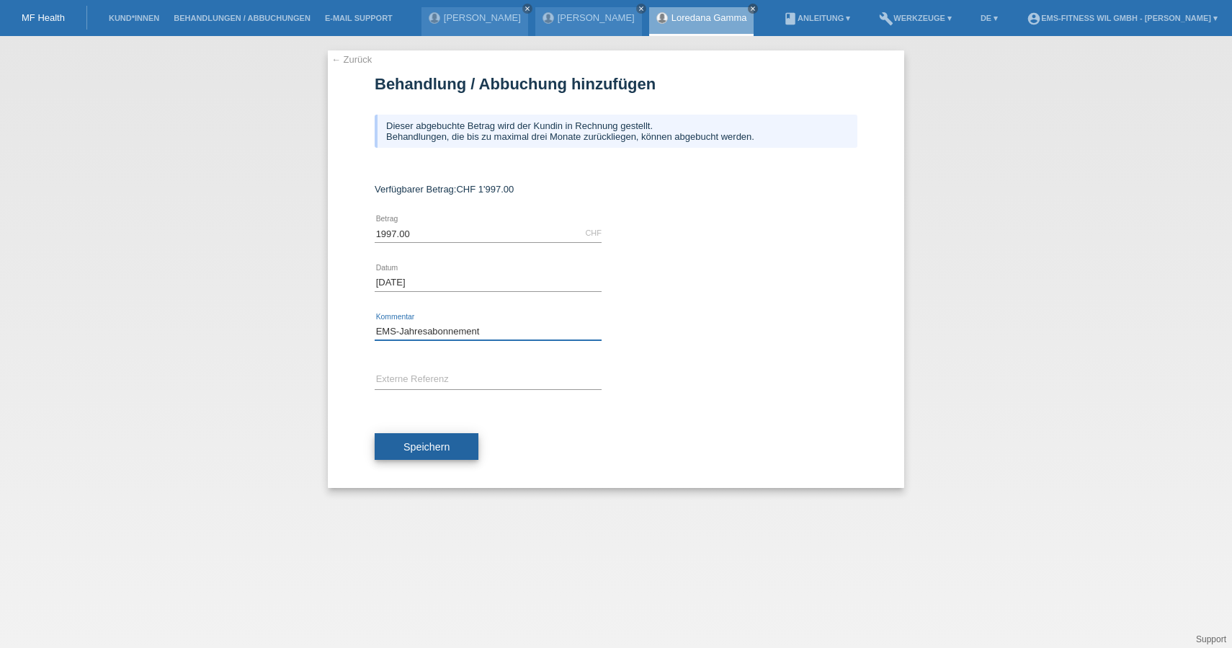
type input "EMS-Jahresabonnement"
click at [417, 441] on span "Speichern" at bounding box center [426, 447] width 46 height 12
